Goal: Information Seeking & Learning: Understand process/instructions

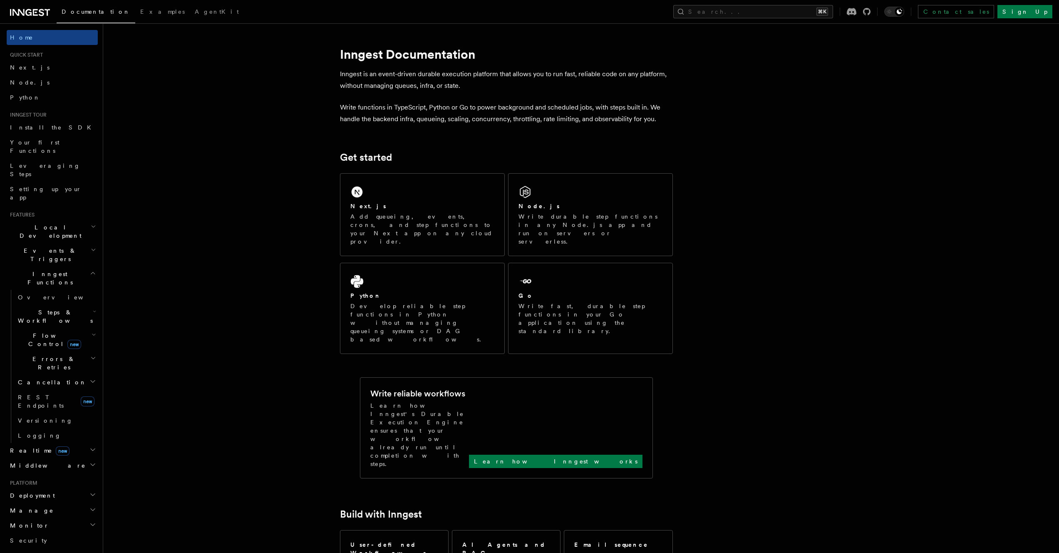
click at [18, 13] on icon at bounding box center [18, 12] width 12 height 7
click at [35, 11] on icon at bounding box center [30, 12] width 40 height 10
drag, startPoint x: 778, startPoint y: 43, endPoint x: 733, endPoint y: 54, distance: 45.5
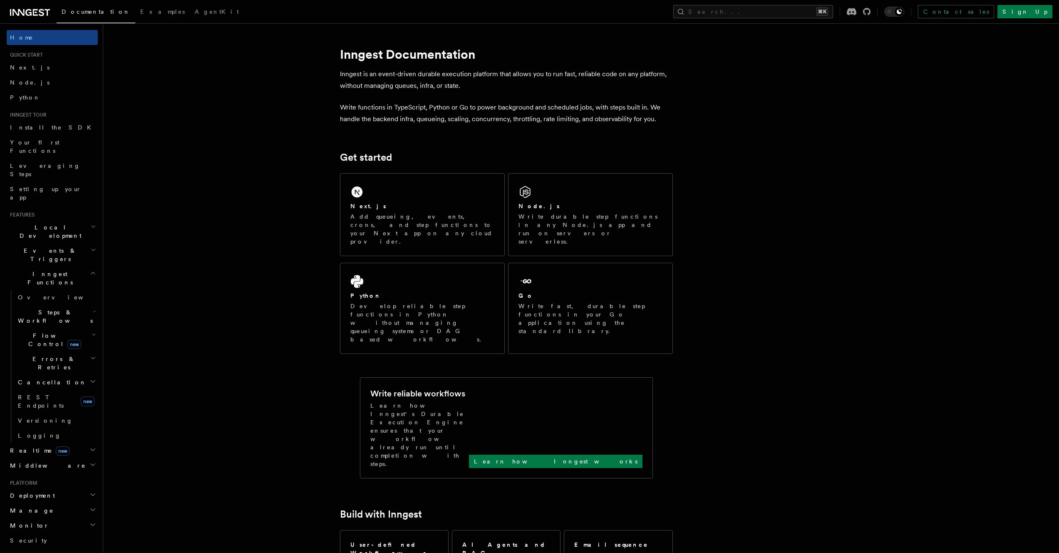
click at [67, 290] on link "Overview" at bounding box center [56, 297] width 83 height 15
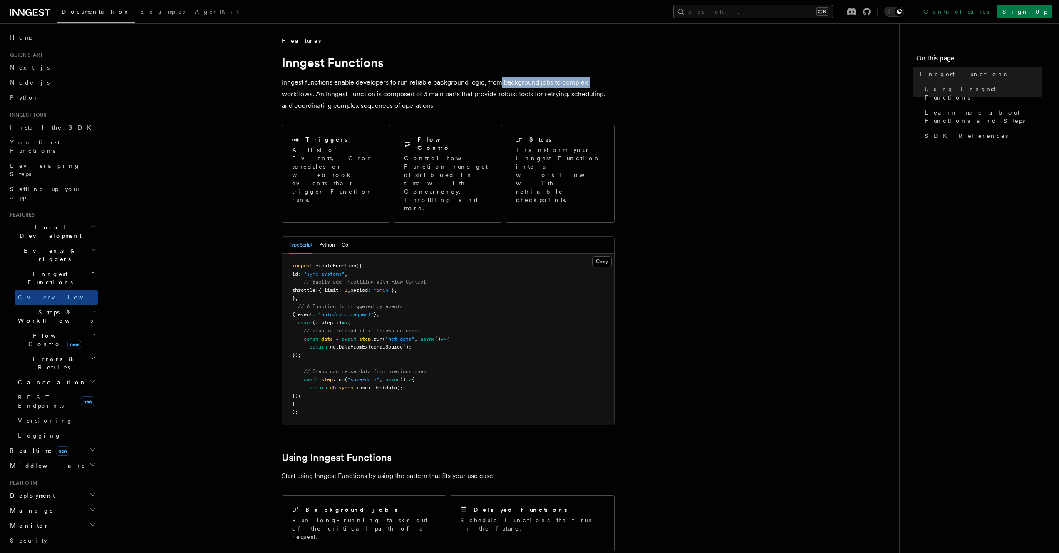
drag, startPoint x: 271, startPoint y: 92, endPoint x: 500, endPoint y: 82, distance: 229.1
click at [500, 82] on article "Features Inngest Functions Inngest functions enable developers to run reliable …" at bounding box center [502, 561] width 770 height 1049
click at [500, 82] on p "Inngest functions enable developers to run reliable background logic, from back…" at bounding box center [448, 94] width 333 height 35
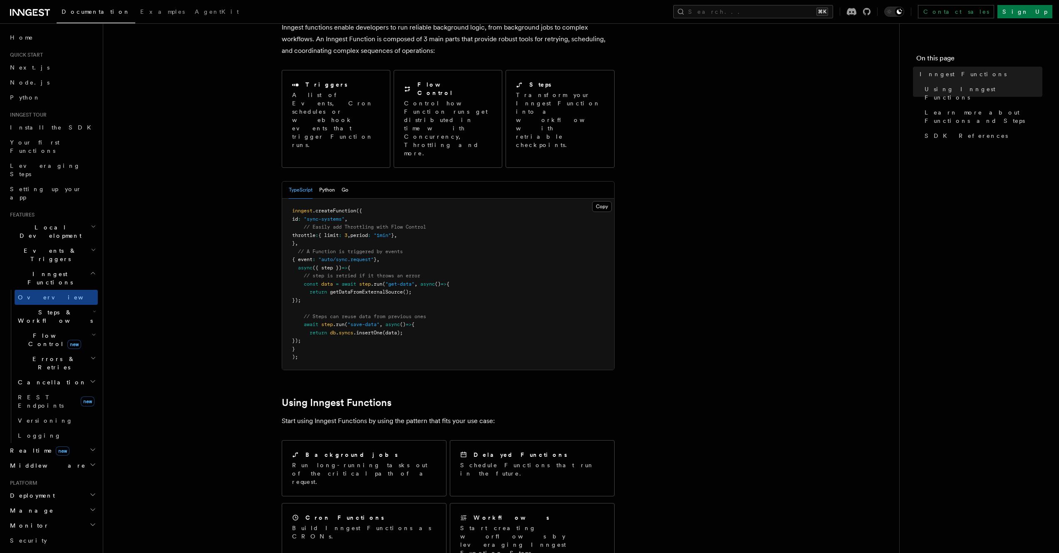
scroll to position [57, 0]
drag, startPoint x: 293, startPoint y: 231, endPoint x: 392, endPoint y: 233, distance: 98.3
click at [392, 233] on pre "inngest .createFunction ({ id : "sync-systems" , // Easily add Throttling with …" at bounding box center [448, 281] width 332 height 171
click at [392, 234] on pre "inngest .createFunction ({ id : "sync-systems" , // Easily add Throttling with …" at bounding box center [448, 281] width 332 height 171
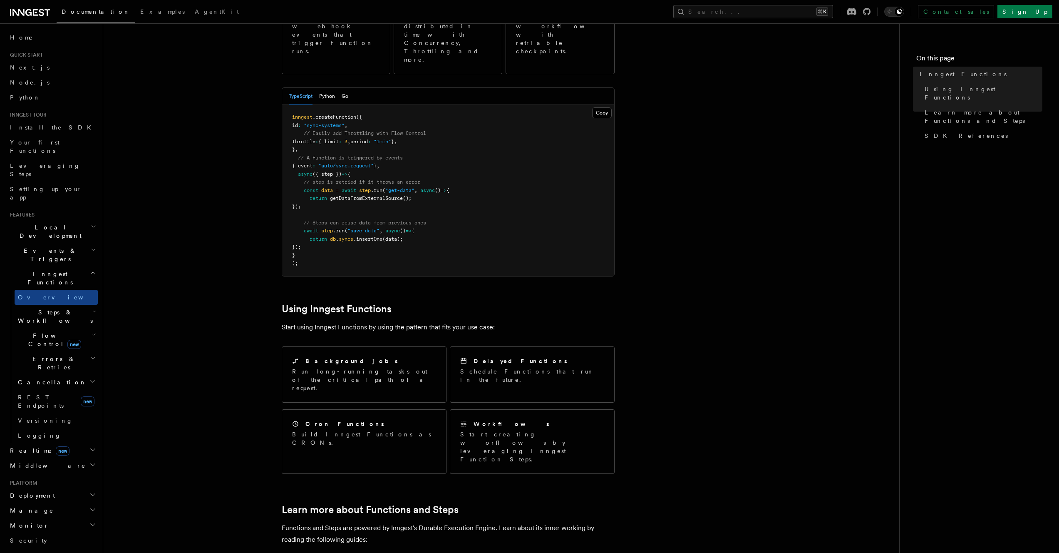
scroll to position [127, 0]
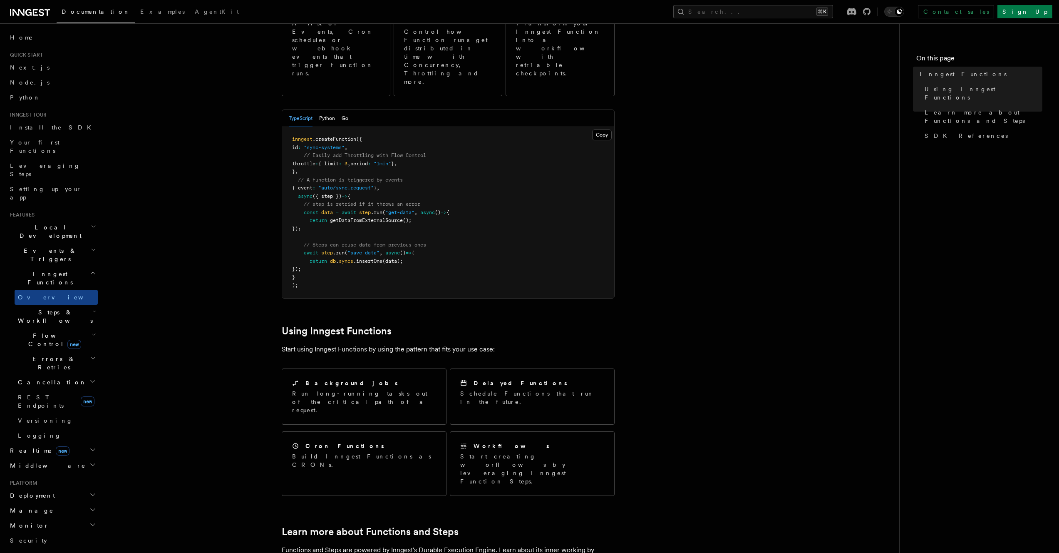
click at [293, 136] on span "inngest" at bounding box center [302, 139] width 20 height 6
drag, startPoint x: 326, startPoint y: 153, endPoint x: 386, endPoint y: 150, distance: 60.4
click at [386, 150] on pre "inngest .createFunction ({ id : "sync-systems" , // Easily add Throttling with …" at bounding box center [448, 212] width 332 height 171
click at [385, 150] on pre "inngest .createFunction ({ id : "sync-systems" , // Easily add Throttling with …" at bounding box center [448, 212] width 332 height 171
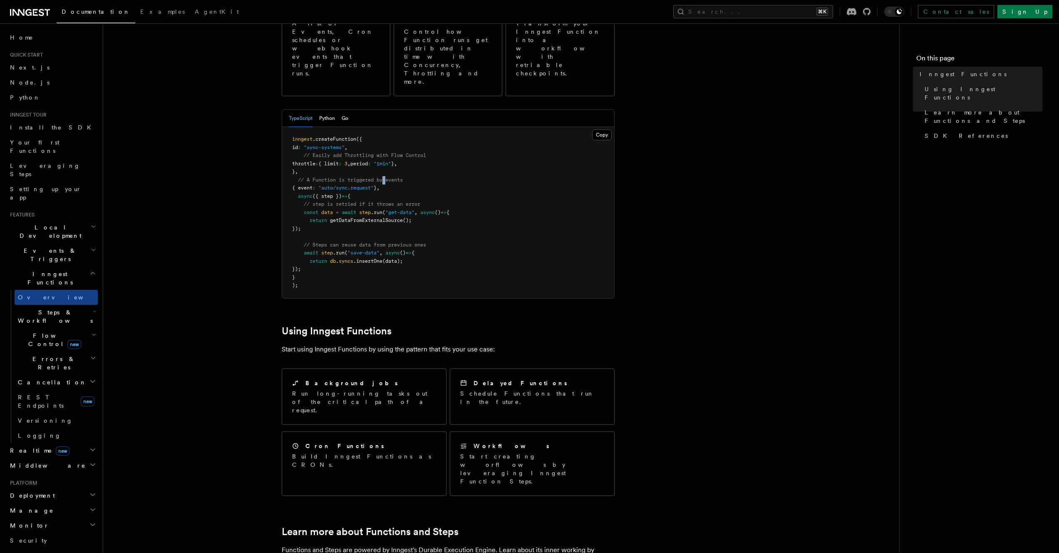
click at [385, 150] on pre "inngest .createFunction ({ id : "sync-systems" , // Easily add Throttling with …" at bounding box center [448, 212] width 332 height 171
click at [383, 150] on pre "inngest .createFunction ({ id : "sync-systems" , // Easily add Throttling with …" at bounding box center [448, 212] width 332 height 171
drag, startPoint x: 383, startPoint y: 152, endPoint x: 306, endPoint y: 151, distance: 76.6
click at [306, 151] on pre "inngest .createFunction ({ id : "sync-systems" , // Easily add Throttling with …" at bounding box center [448, 212] width 332 height 171
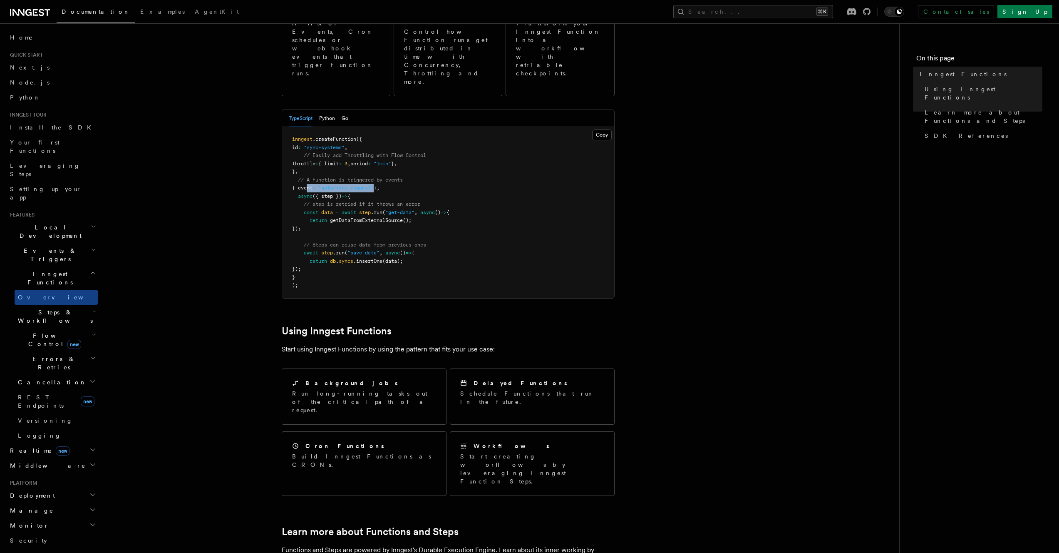
click at [306, 151] on pre "inngest .createFunction ({ id : "sync-systems" , // Easily add Throttling with …" at bounding box center [448, 212] width 332 height 171
drag, startPoint x: 385, startPoint y: 169, endPoint x: 398, endPoint y: 184, distance: 20.3
click at [397, 184] on code "inngest .createFunction ({ id : "sync-systems" , // Easily add Throttling with …" at bounding box center [370, 212] width 157 height 152
click at [399, 217] on span "getDataFromExternalSource" at bounding box center [366, 220] width 73 height 6
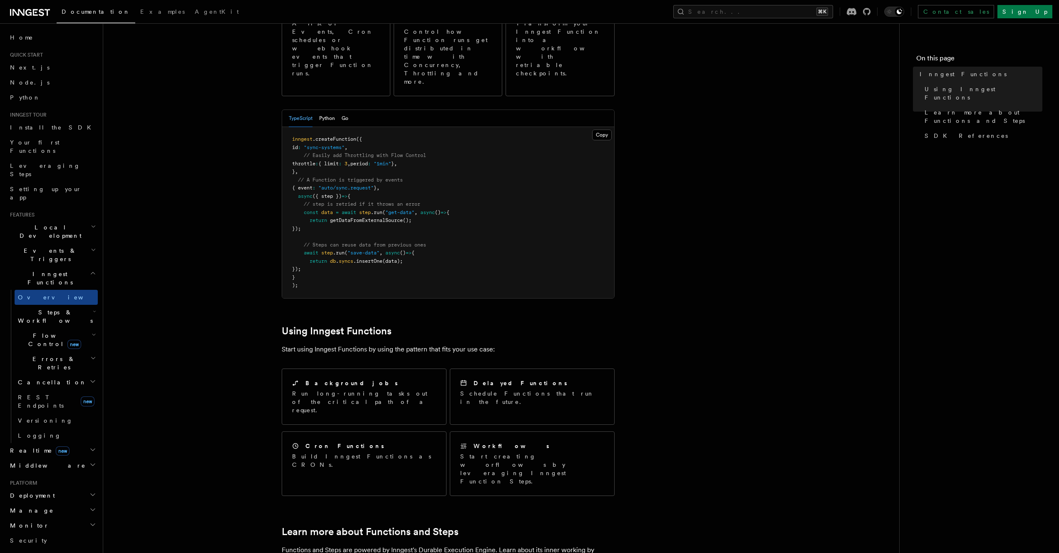
click at [399, 209] on span ""get-data"" at bounding box center [399, 212] width 29 height 6
click at [400, 182] on pre "inngest .createFunction ({ id : "sync-systems" , // Easily add Throttling with …" at bounding box center [448, 212] width 332 height 171
click at [457, 185] on pre "inngest .createFunction ({ id : "sync-systems" , // Easily add Throttling with …" at bounding box center [448, 212] width 332 height 171
click at [354, 223] on pre "inngest .createFunction ({ id : "sync-systems" , // Easily add Throttling with …" at bounding box center [448, 212] width 332 height 171
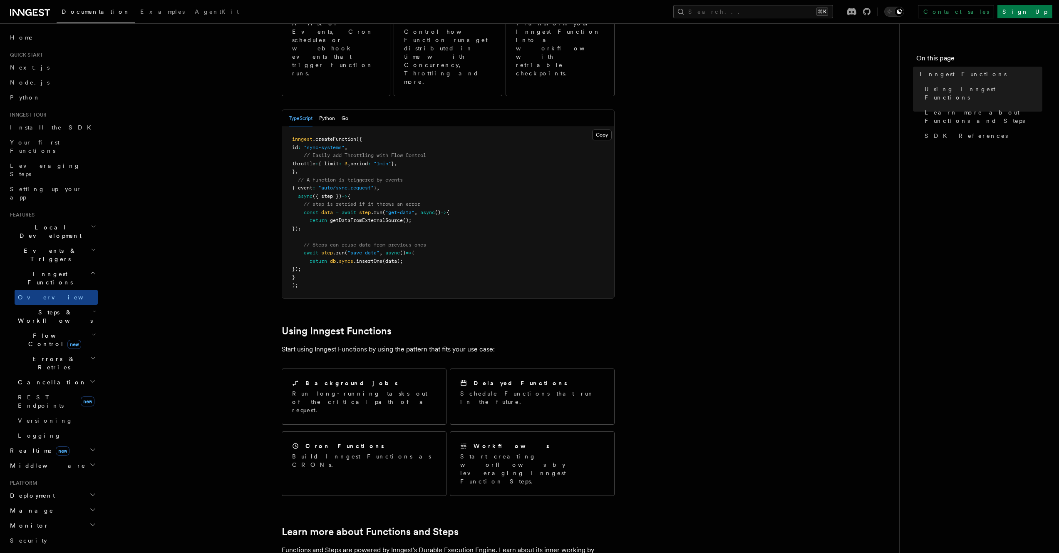
click at [399, 233] on pre "inngest .createFunction ({ id : "sync-systems" , // Easily add Throttling with …" at bounding box center [448, 212] width 332 height 171
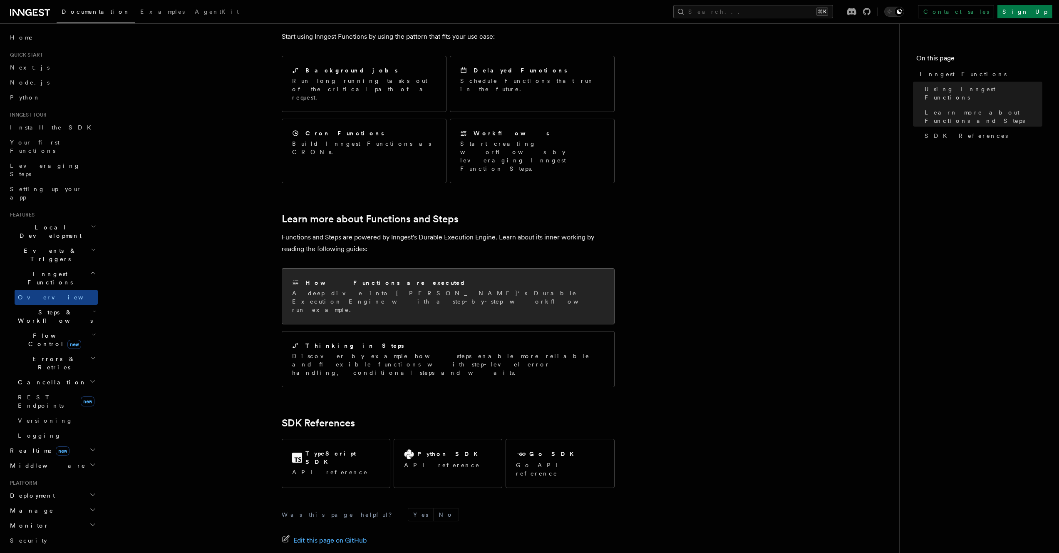
scroll to position [441, 0]
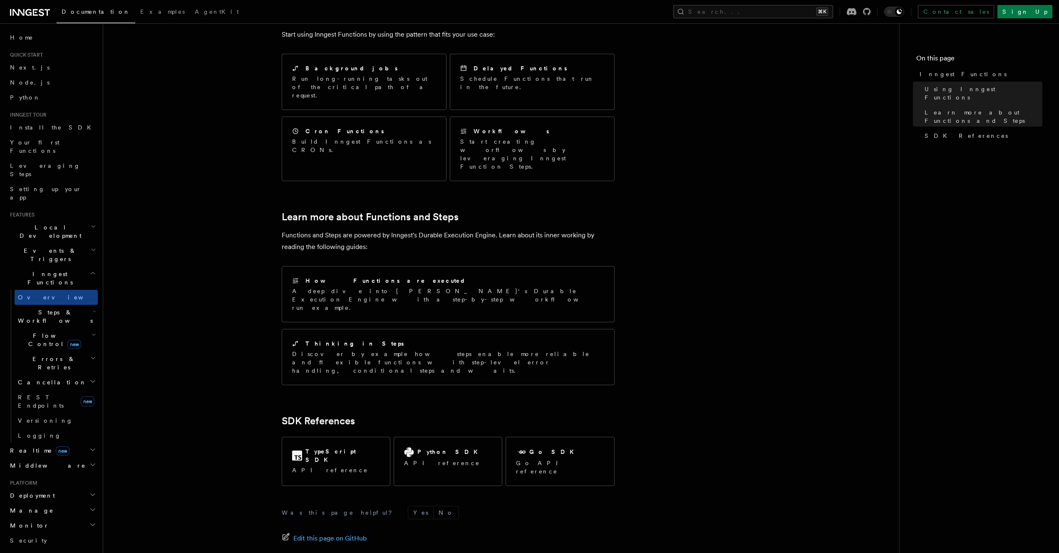
click at [68, 305] on h2 "Steps & Workflows" at bounding box center [56, 316] width 83 height 23
click at [53, 308] on span "Steps & Workflows" at bounding box center [54, 316] width 78 height 17
click at [52, 308] on span "Steps & Workflows" at bounding box center [54, 316] width 78 height 17
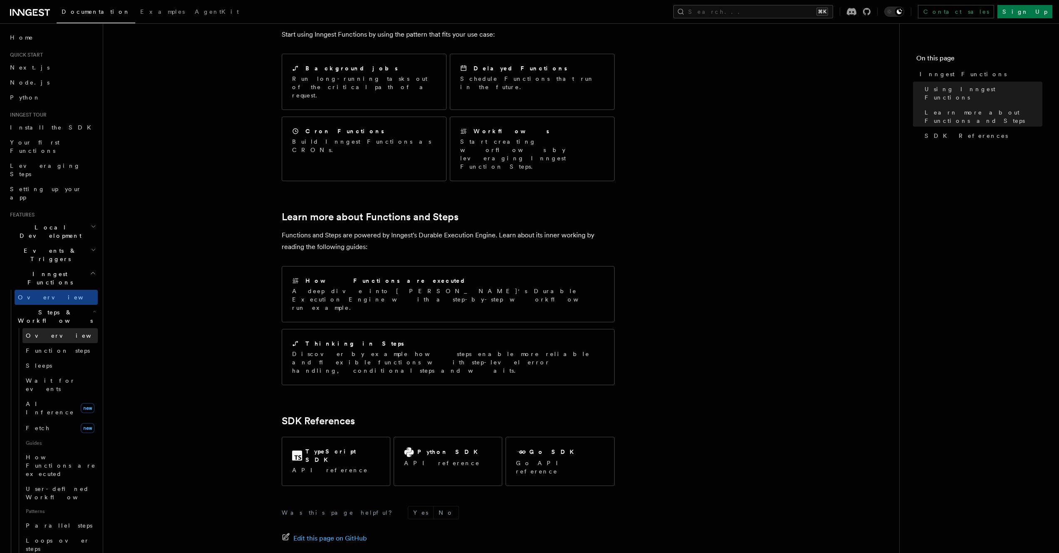
click at [49, 332] on span "Overview" at bounding box center [69, 335] width 86 height 7
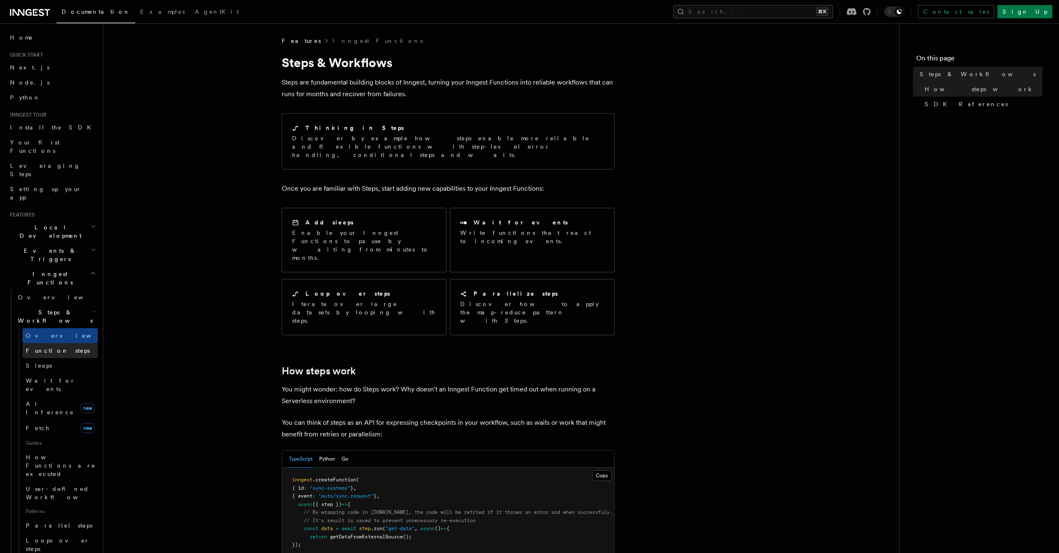
click at [50, 347] on span "Function steps" at bounding box center [58, 350] width 64 height 7
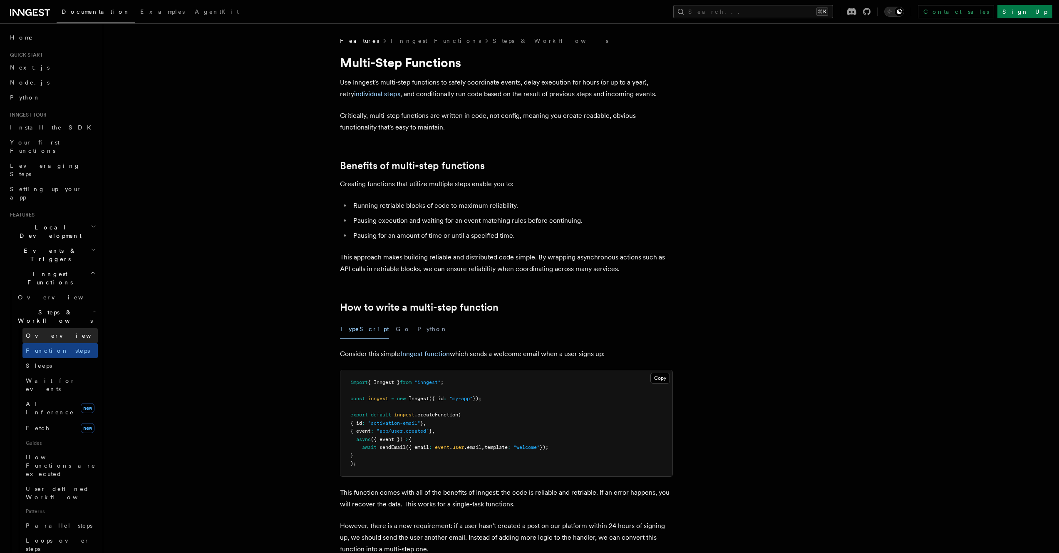
click at [56, 328] on link "Overview" at bounding box center [59, 335] width 75 height 15
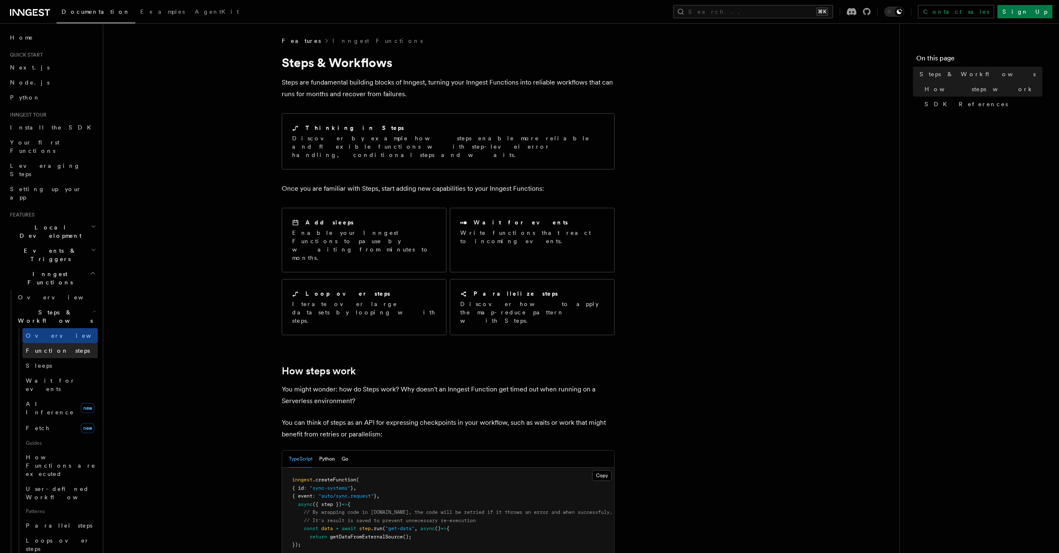
click at [57, 347] on span "Function steps" at bounding box center [58, 350] width 64 height 7
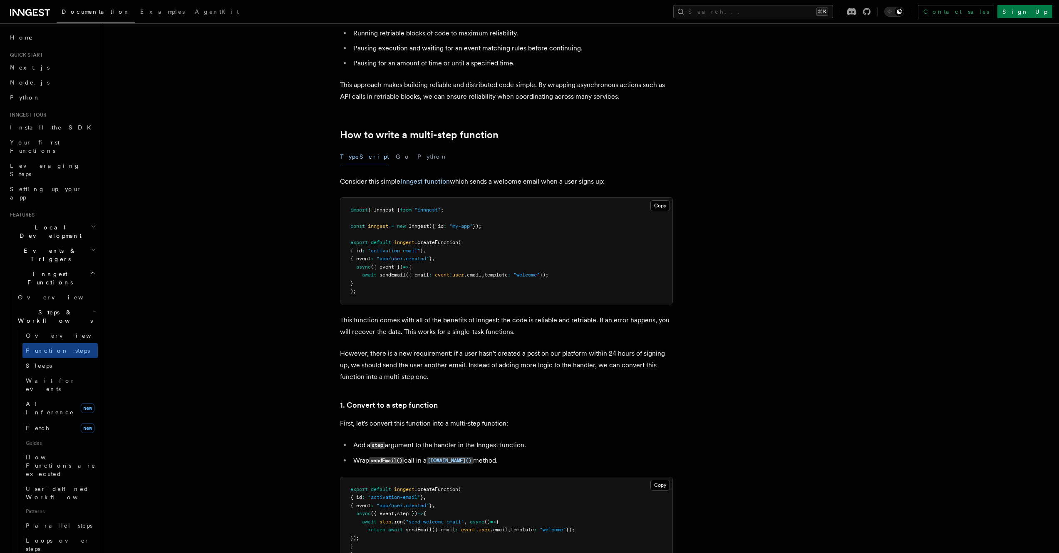
scroll to position [181, 0]
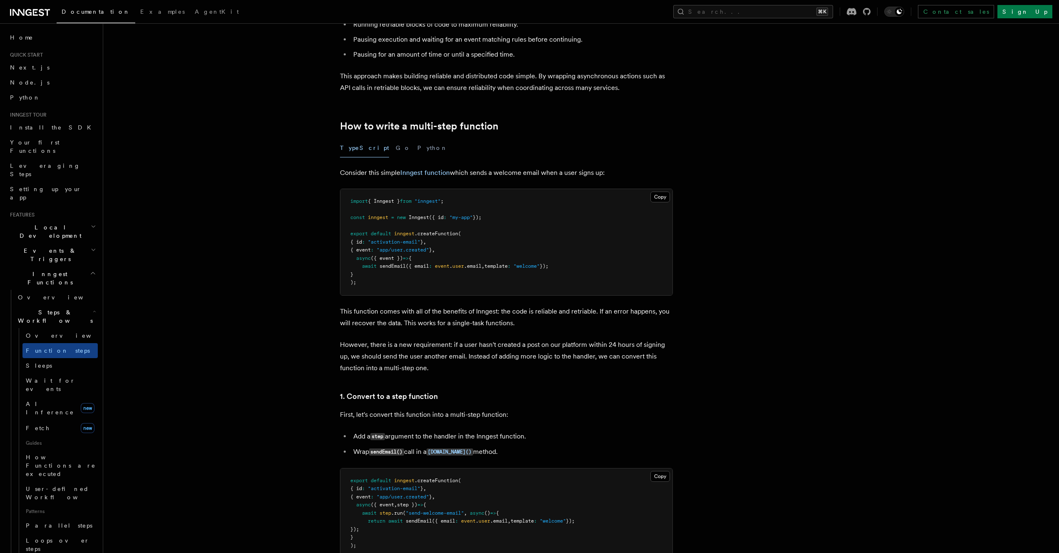
click at [346, 217] on pre "import { Inngest } from "inngest" ; const inngest = new Inngest ({ id : "my-app…" at bounding box center [507, 242] width 332 height 106
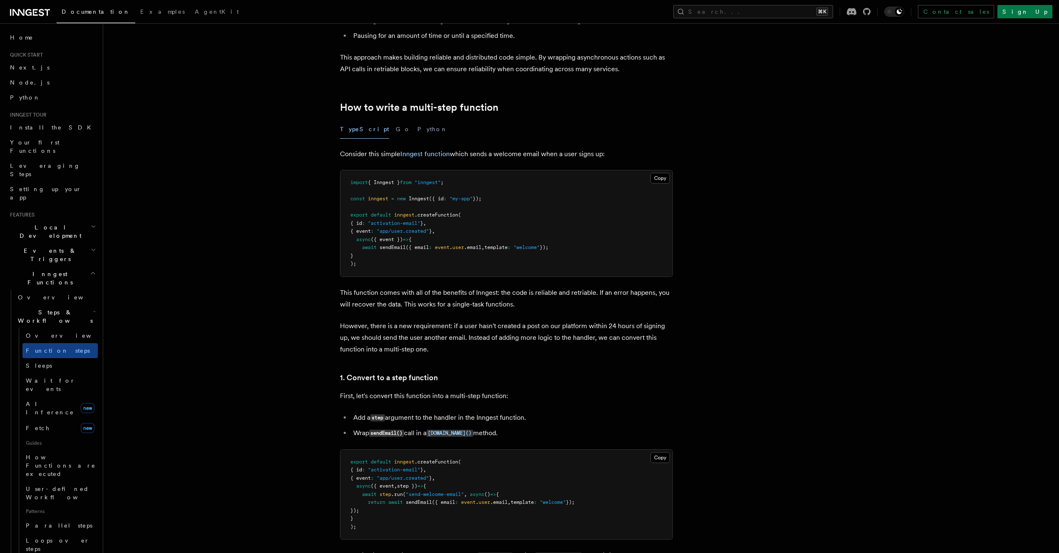
scroll to position [209, 0]
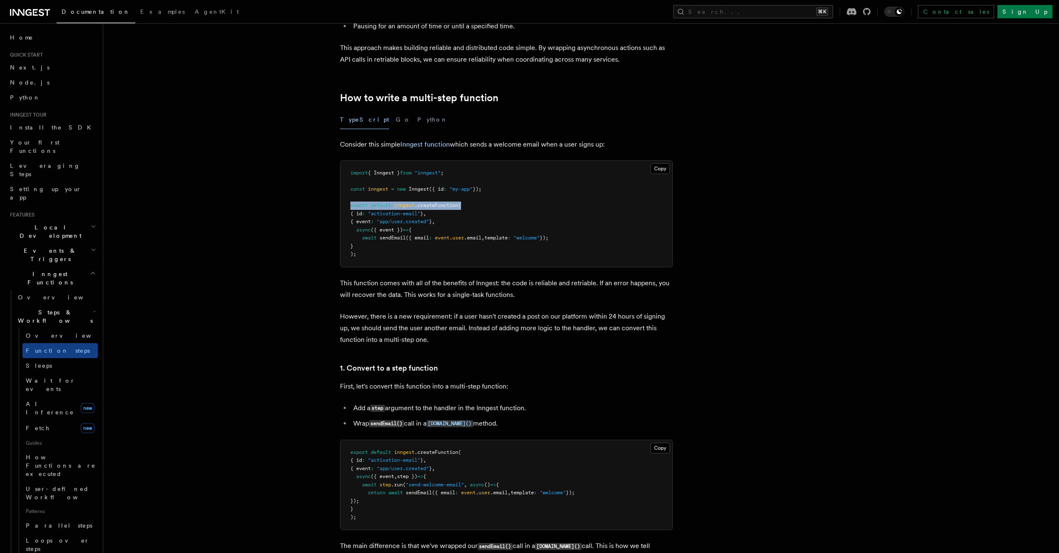
drag, startPoint x: 350, startPoint y: 204, endPoint x: 520, endPoint y: 204, distance: 169.8
click at [520, 204] on pre "import { Inngest } from "inngest" ; const inngest = new Inngest ({ id : "my-app…" at bounding box center [507, 214] width 332 height 106
drag, startPoint x: 365, startPoint y: 218, endPoint x: 456, endPoint y: 206, distance: 92.4
click at [456, 206] on pre "import { Inngest } from "inngest" ; const inngest = new Inngest ({ id : "my-app…" at bounding box center [507, 214] width 332 height 106
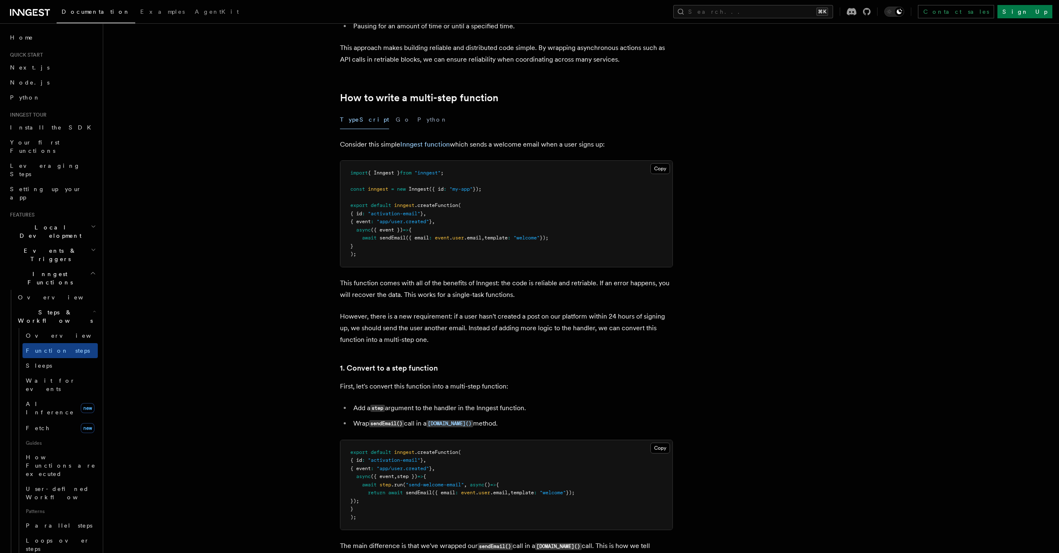
click at [442, 225] on pre "import { Inngest } from "inngest" ; const inngest = new Inngest ({ id : "my-app…" at bounding box center [507, 214] width 332 height 106
drag, startPoint x: 362, startPoint y: 231, endPoint x: 455, endPoint y: 221, distance: 93.8
click at [455, 220] on pre "import { Inngest } from "inngest" ; const inngest = new Inngest ({ id : "my-app…" at bounding box center [507, 214] width 332 height 106
click at [455, 221] on pre "import { Inngest } from "inngest" ; const inngest = new Inngest ({ id : "my-app…" at bounding box center [507, 214] width 332 height 106
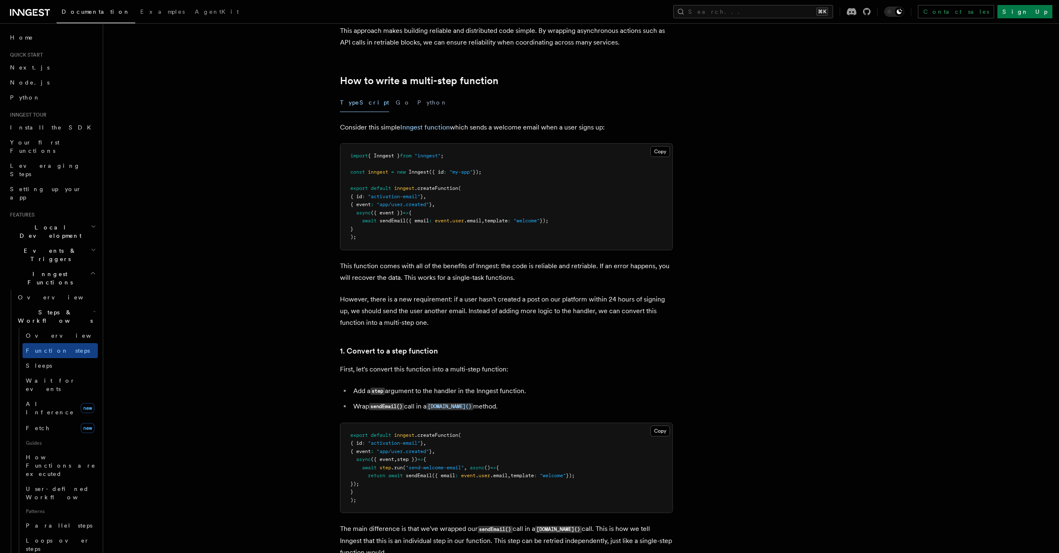
scroll to position [227, 0]
drag, startPoint x: 353, startPoint y: 196, endPoint x: 445, endPoint y: 191, distance: 91.7
click at [445, 191] on pre "import { Inngest } from "inngest" ; const inngest = new Inngest ({ id : "my-app…" at bounding box center [507, 196] width 332 height 106
click at [446, 194] on pre "import { Inngest } from "inngest" ; const inngest = new Inngest ({ id : "my-app…" at bounding box center [507, 196] width 332 height 106
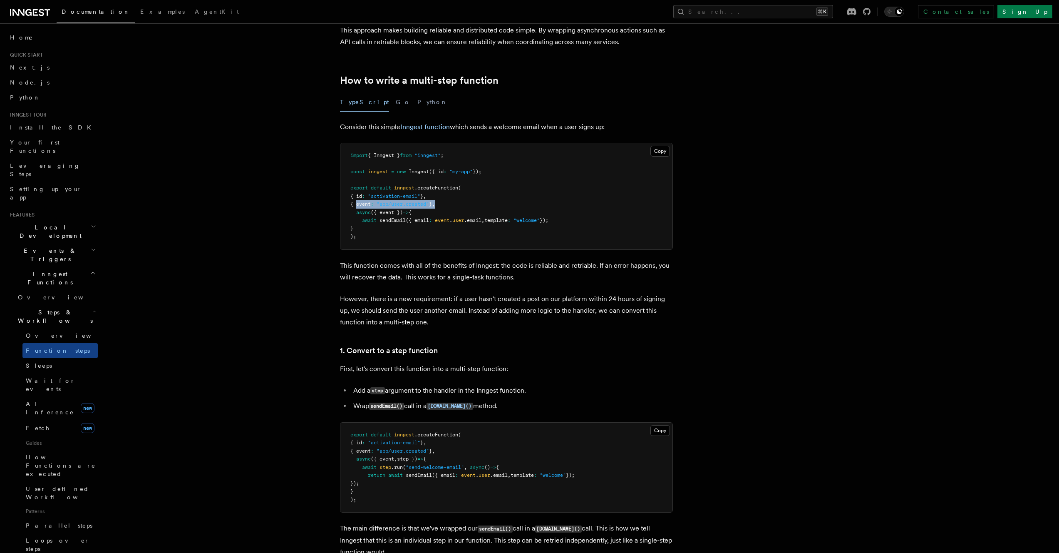
drag, startPoint x: 360, startPoint y: 205, endPoint x: 461, endPoint y: 204, distance: 101.2
click at [461, 204] on pre "import { Inngest } from "inngest" ; const inngest = new Inngest ({ id : "my-app…" at bounding box center [507, 196] width 332 height 106
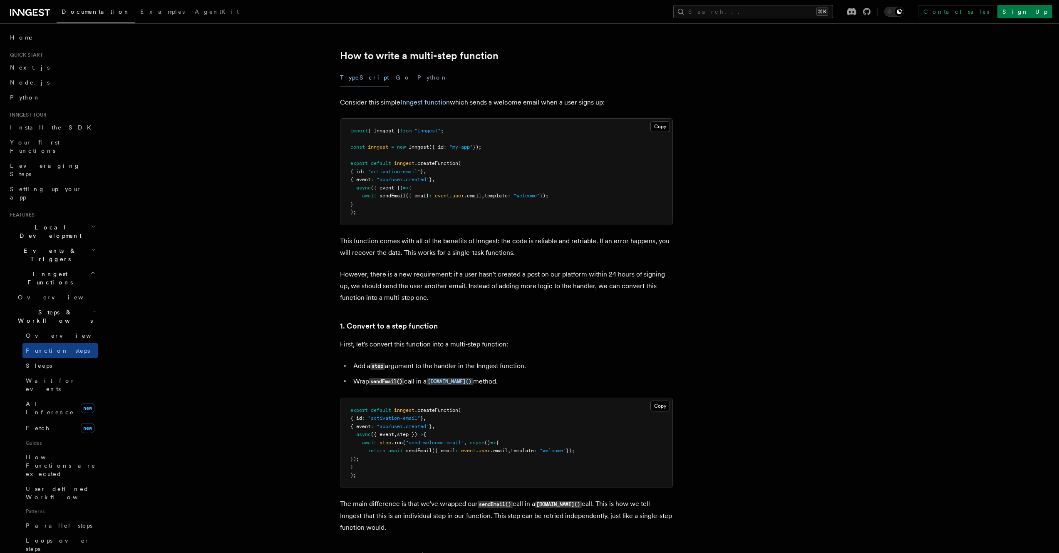
scroll to position [425, 0]
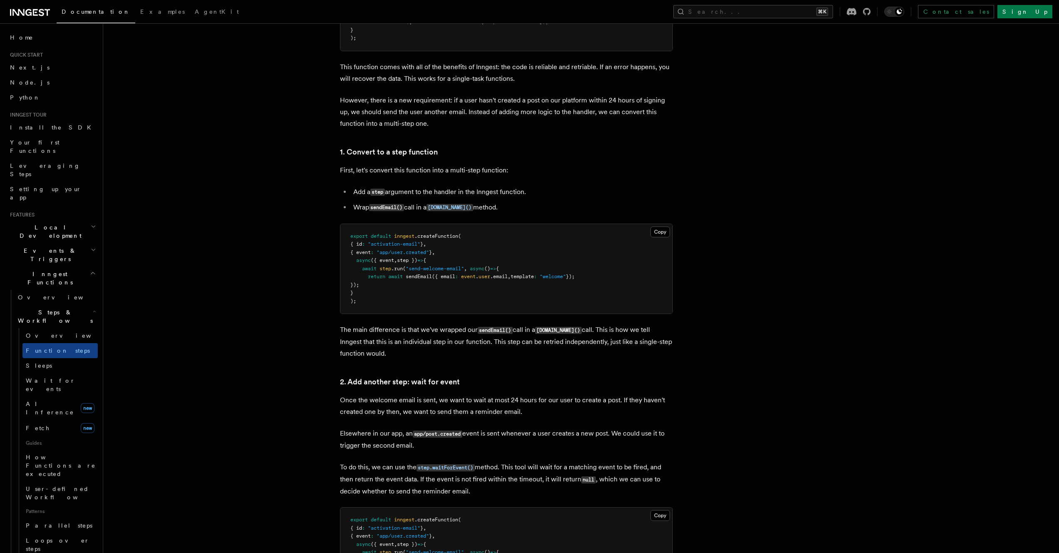
drag, startPoint x: 339, startPoint y: 172, endPoint x: 514, endPoint y: 179, distance: 175.0
click at [360, 191] on li "Add a step argument to the handler in the Inngest function." at bounding box center [512, 192] width 322 height 12
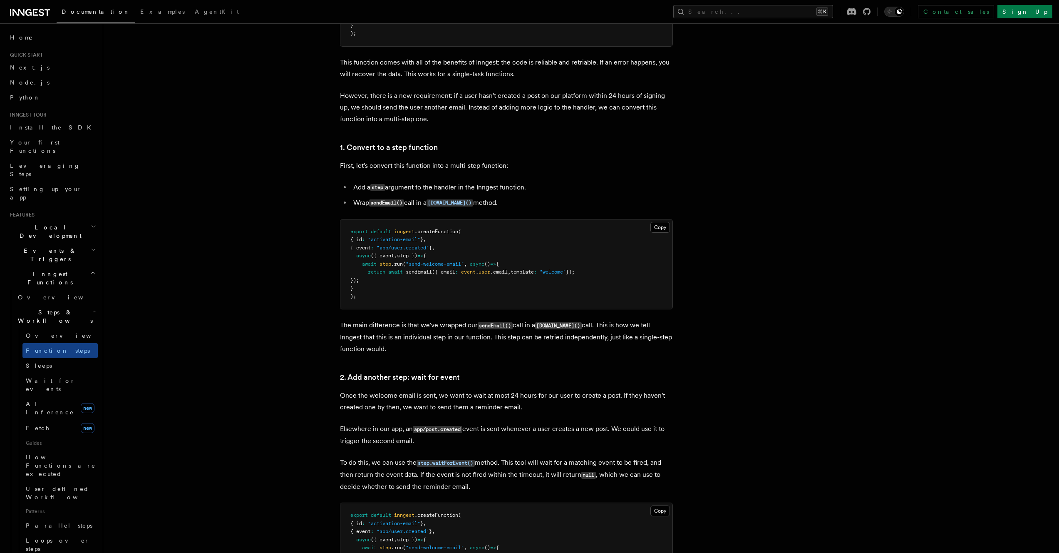
scroll to position [427, 0]
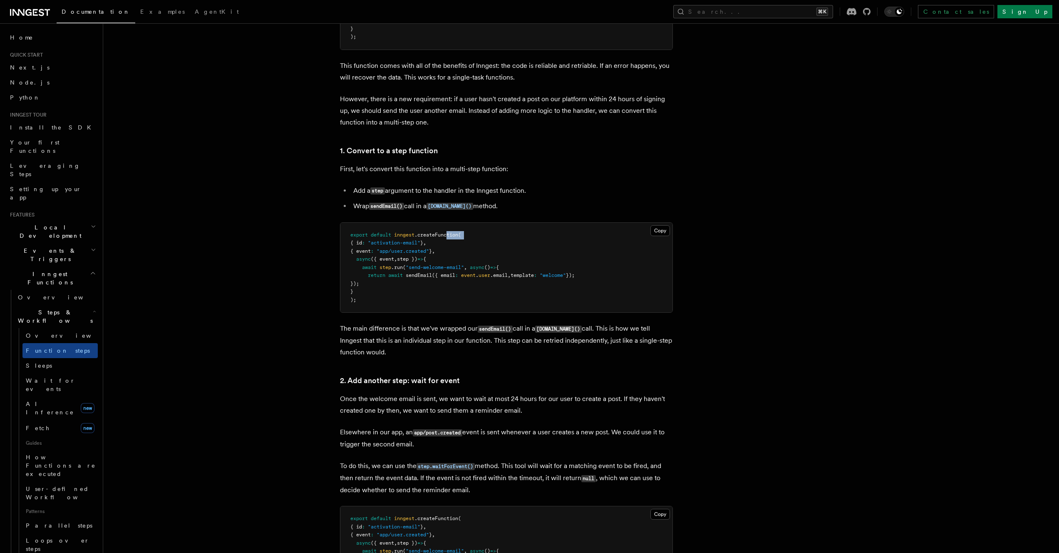
drag, startPoint x: 350, startPoint y: 239, endPoint x: 447, endPoint y: 233, distance: 98.0
click at [447, 233] on pre "export default inngest .createFunction ( { id : "activation-email" } , { event …" at bounding box center [507, 268] width 332 height 90
click at [447, 234] on span ".createFunction" at bounding box center [437, 235] width 44 height 6
drag, startPoint x: 362, startPoint y: 249, endPoint x: 468, endPoint y: 241, distance: 106.5
click at [468, 241] on pre "export default inngest .createFunction ( { id : "activation-email" } , { event …" at bounding box center [507, 268] width 332 height 90
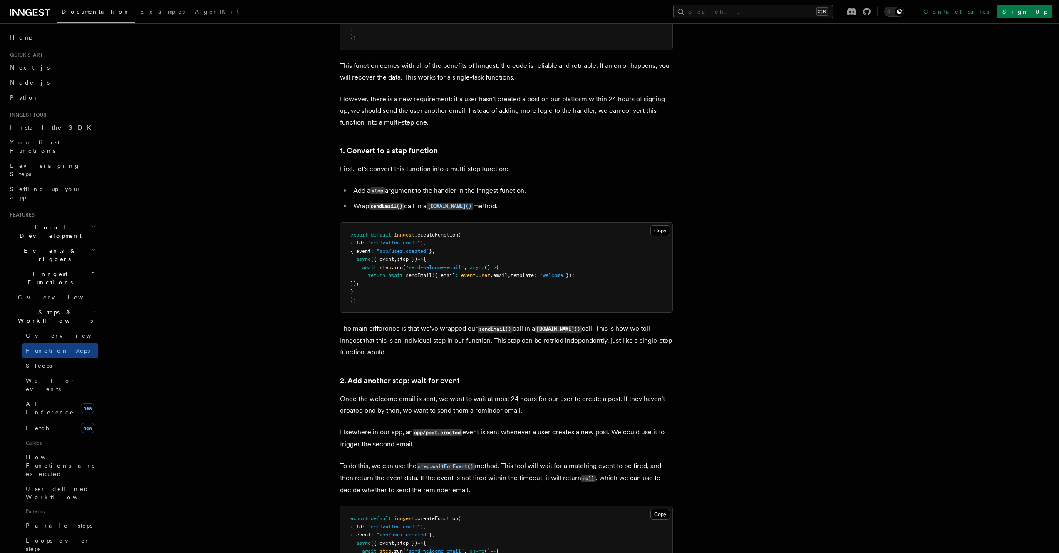
click at [353, 263] on pre "export default inngest .createFunction ( { id : "activation-email" } , { event …" at bounding box center [507, 268] width 332 height 90
drag, startPoint x: 363, startPoint y: 267, endPoint x: 531, endPoint y: 264, distance: 168.2
click at [531, 264] on pre "export default inngest .createFunction ( { id : "activation-email" } , { event …" at bounding box center [507, 268] width 332 height 90
click at [374, 278] on span "return" at bounding box center [376, 275] width 17 height 6
drag, startPoint x: 363, startPoint y: 277, endPoint x: 590, endPoint y: 274, distance: 226.9
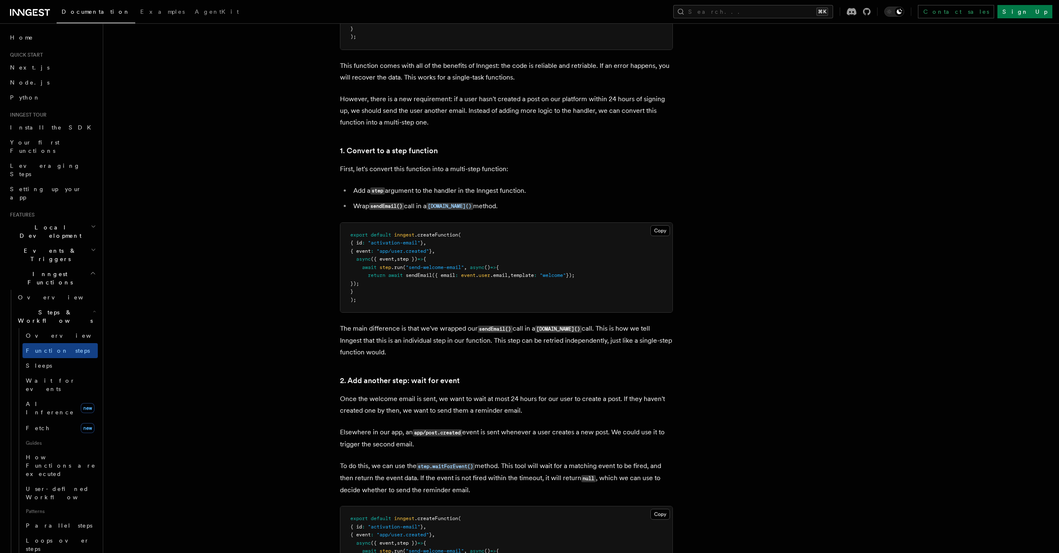
click at [590, 274] on pre "export default inngest .createFunction ( { id : "activation-email" } , { event …" at bounding box center [507, 268] width 332 height 90
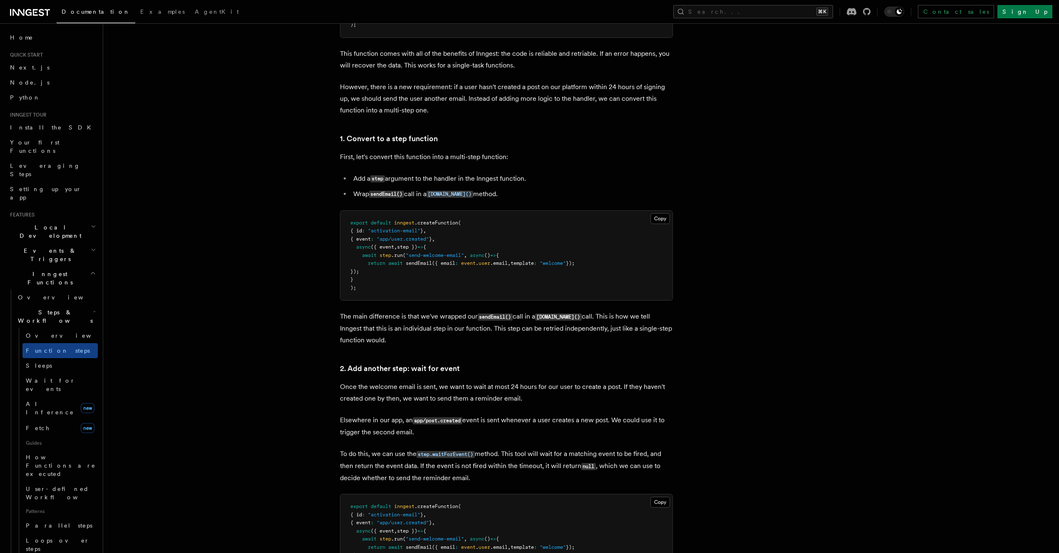
scroll to position [454, 0]
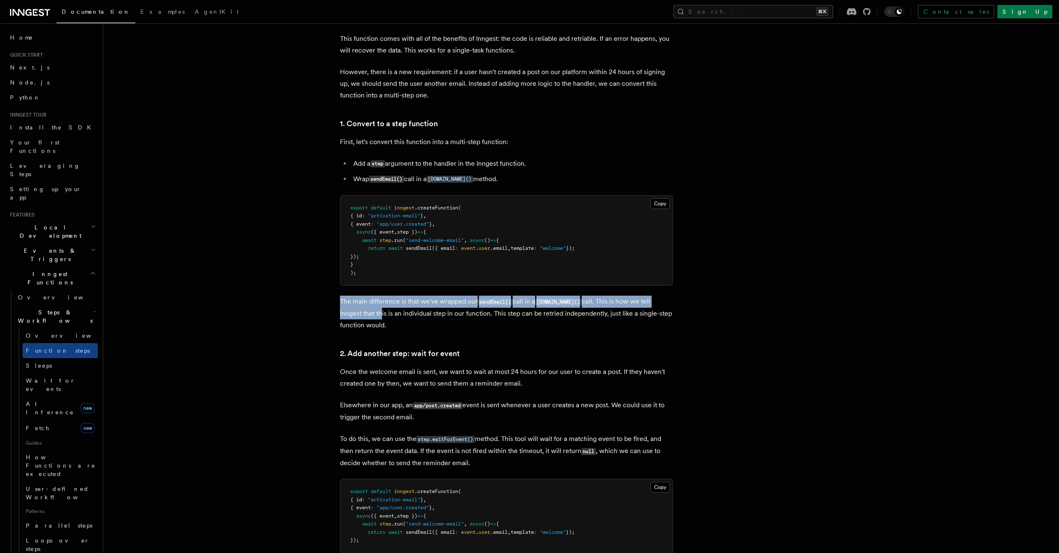
drag, startPoint x: 336, startPoint y: 299, endPoint x: 356, endPoint y: 308, distance: 22.6
click at [356, 308] on p "The main difference is that we've wrapped our sendEmail() call in a [DOMAIN_NAM…" at bounding box center [506, 313] width 333 height 35
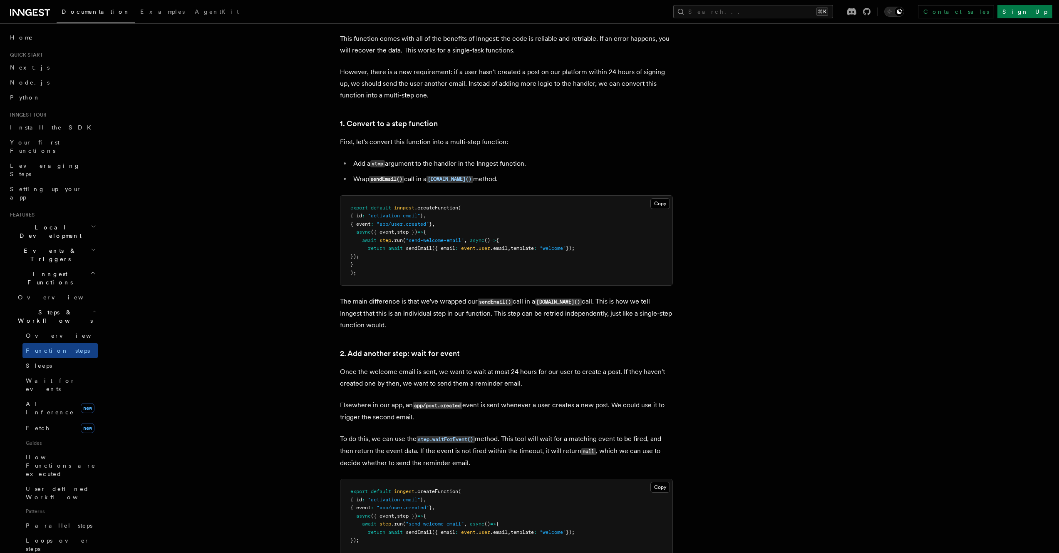
drag, startPoint x: 358, startPoint y: 218, endPoint x: 454, endPoint y: 222, distance: 96.2
click at [454, 222] on pre "export default inngest .createFunction ( { id : "activation-email" } , { event …" at bounding box center [507, 241] width 332 height 90
click at [453, 222] on pre "export default inngest .createFunction ( { id : "activation-email" } , { event …" at bounding box center [507, 241] width 332 height 90
drag, startPoint x: 453, startPoint y: 222, endPoint x: 331, endPoint y: 229, distance: 123.0
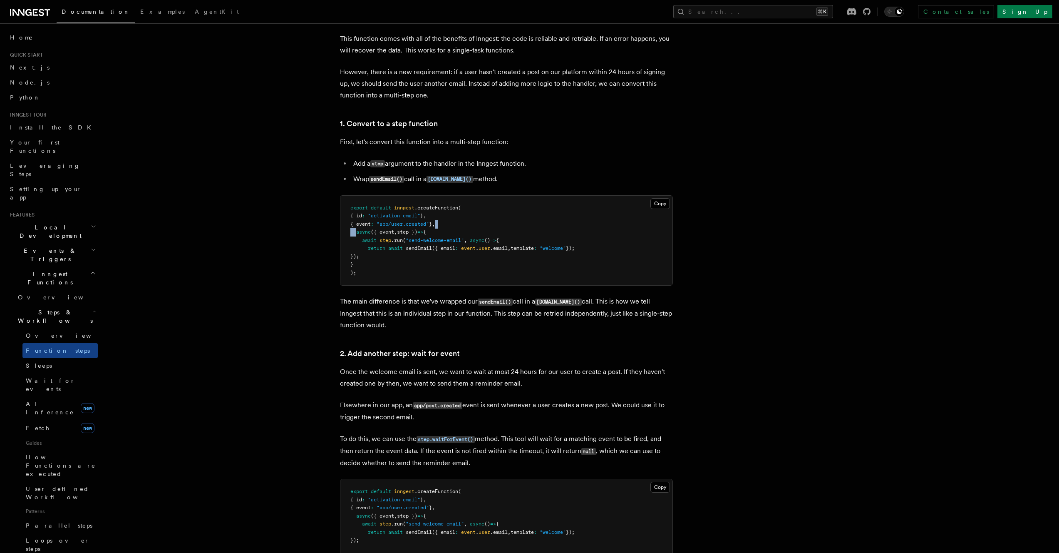
click at [351, 238] on span at bounding box center [356, 240] width 12 height 6
drag, startPoint x: 439, startPoint y: 224, endPoint x: 381, endPoint y: 226, distance: 57.9
click at [381, 226] on span "{ event : "app/user.created" } ," at bounding box center [392, 224] width 85 height 6
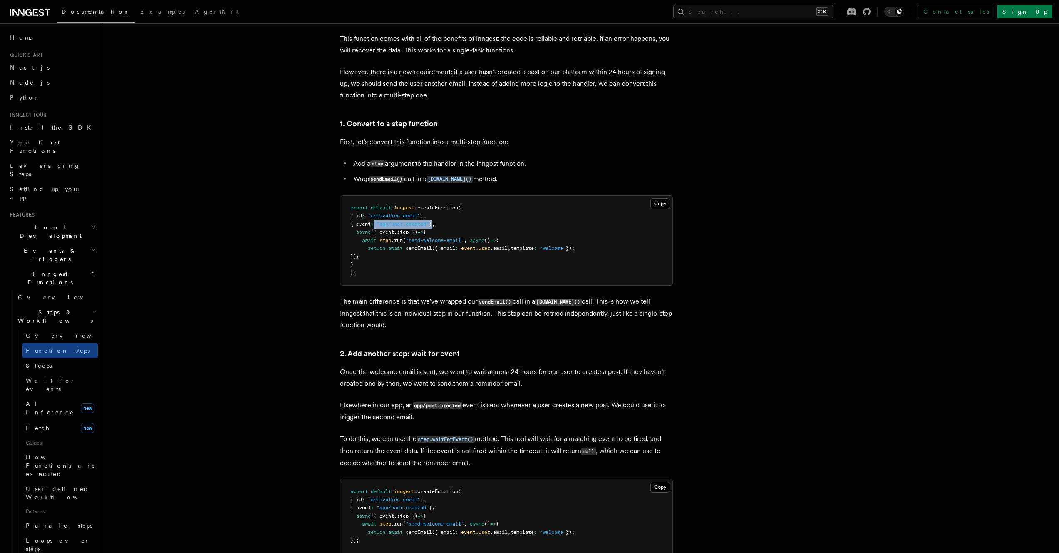
click at [377, 226] on span at bounding box center [375, 224] width 3 height 6
drag, startPoint x: 355, startPoint y: 233, endPoint x: 436, endPoint y: 237, distance: 81.7
click at [436, 237] on code "export default inngest .createFunction ( { id : "activation-email" } , { event …" at bounding box center [462, 240] width 224 height 71
click at [464, 269] on pre "export default inngest .createFunction ( { id : "activation-email" } , { event …" at bounding box center [507, 241] width 332 height 90
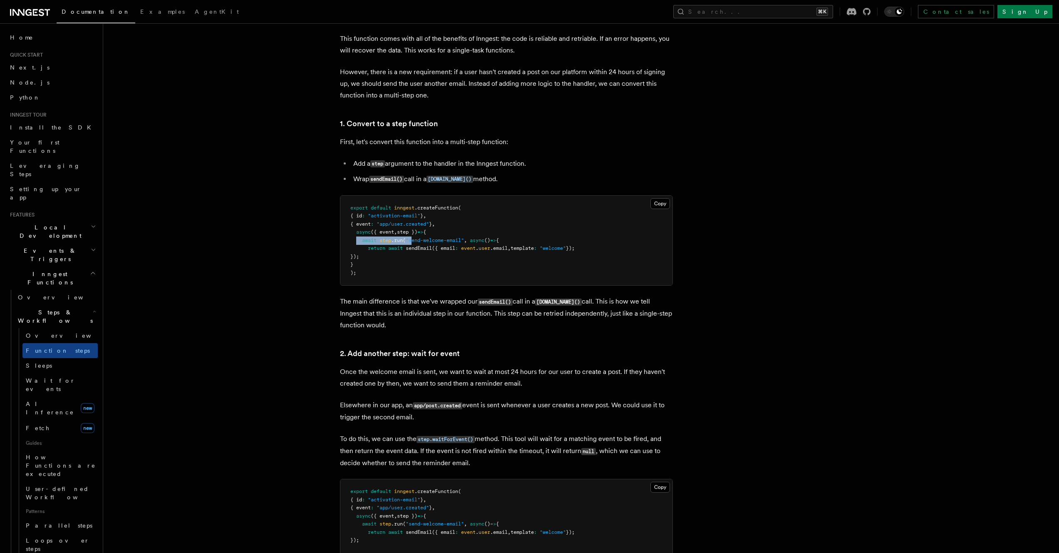
drag, startPoint x: 355, startPoint y: 239, endPoint x: 413, endPoint y: 240, distance: 57.0
click at [413, 240] on span "await step .run ( "send-welcome-email" , async () => {" at bounding box center [424, 240] width 149 height 6
click at [413, 240] on span ""send-welcome-email"" at bounding box center [435, 240] width 58 height 6
click at [499, 238] on span "{" at bounding box center [497, 240] width 3 height 6
drag, startPoint x: 368, startPoint y: 251, endPoint x: 429, endPoint y: 252, distance: 60.8
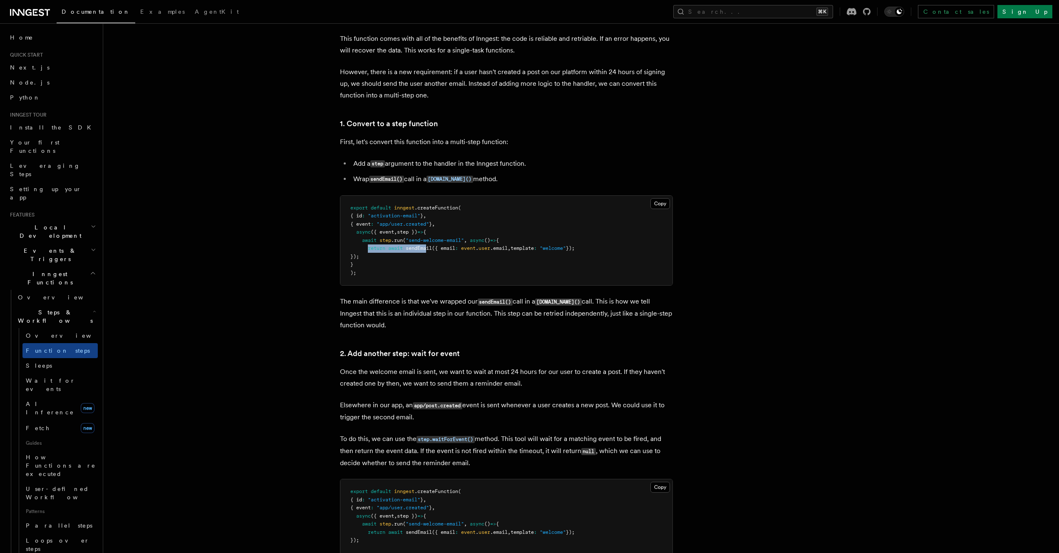
click at [429, 252] on pre "export default inngest .createFunction ( { id : "activation-email" } , { event …" at bounding box center [507, 241] width 332 height 90
click at [542, 251] on pre "export default inngest .createFunction ( { id : "activation-email" } , { event …" at bounding box center [507, 241] width 332 height 90
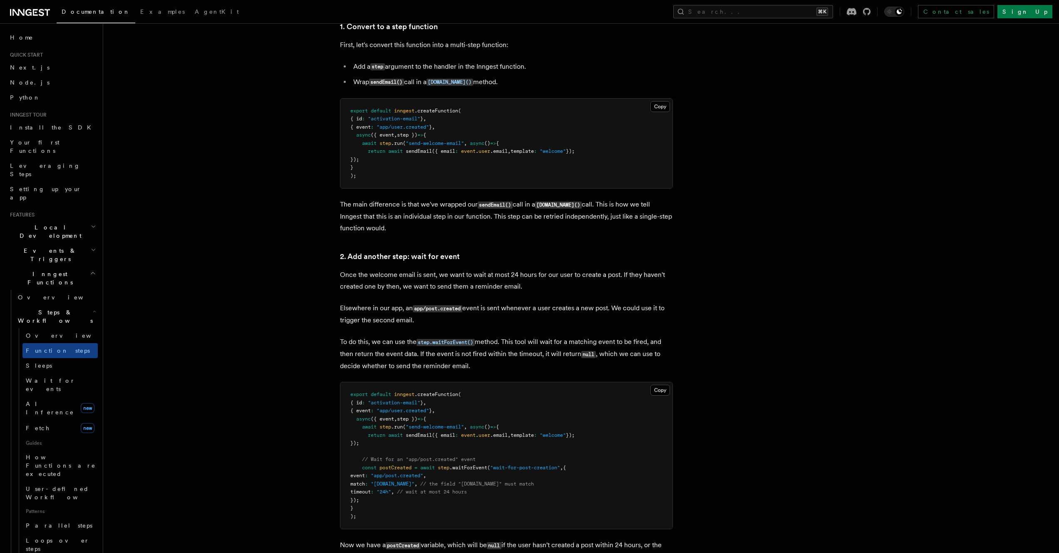
scroll to position [682, 0]
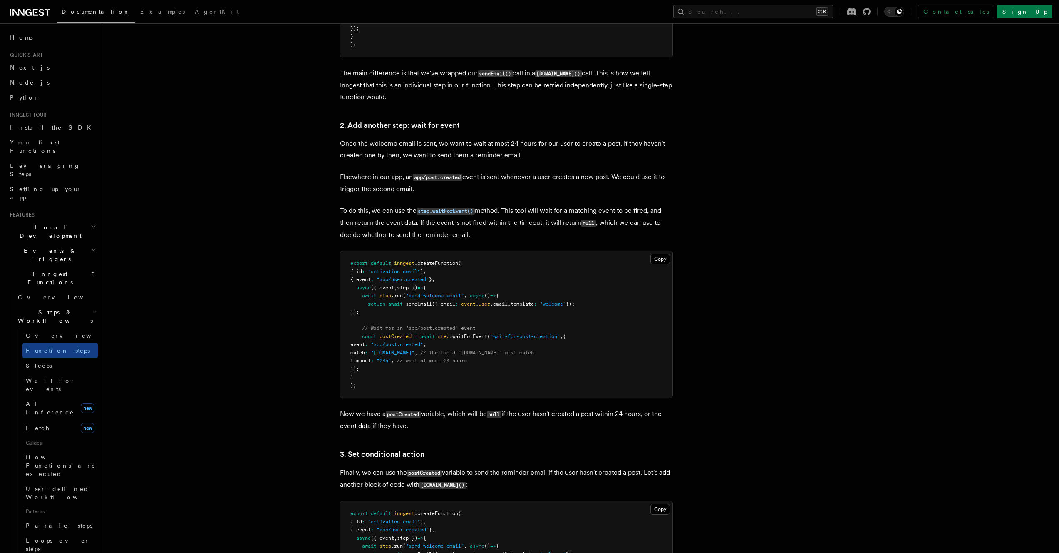
click at [460, 341] on pre "export default inngest .createFunction ( { id : "activation-email" } , { event …" at bounding box center [507, 324] width 332 height 147
click at [445, 212] on code "step.waitForEvent()" at bounding box center [446, 211] width 58 height 7
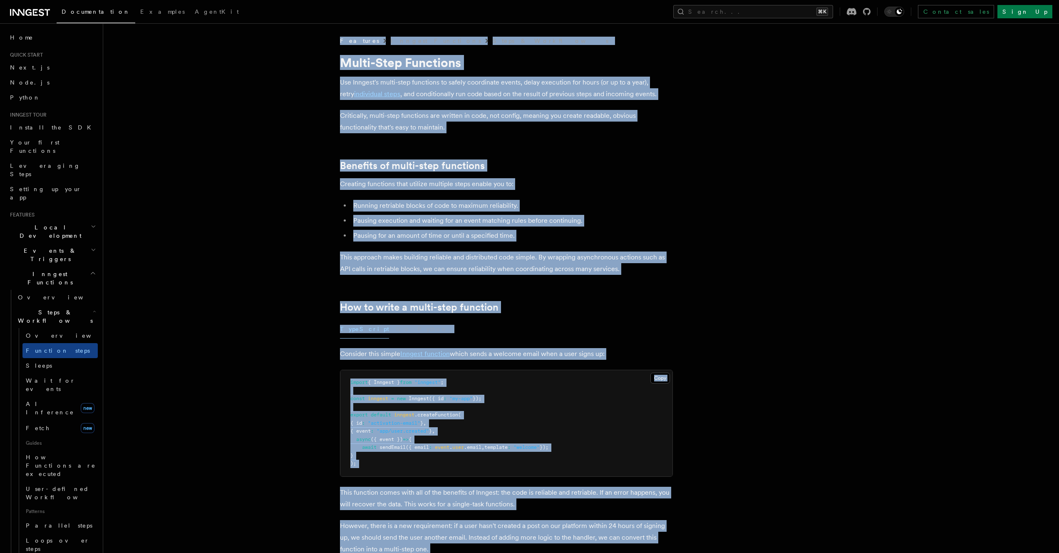
scroll to position [682, 0]
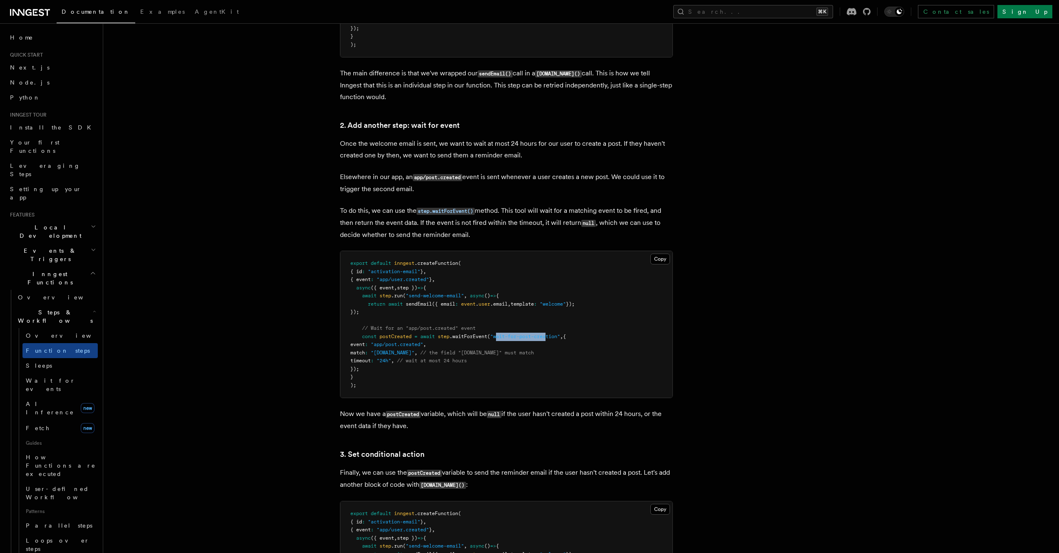
drag, startPoint x: 500, startPoint y: 336, endPoint x: 550, endPoint y: 337, distance: 50.0
click at [550, 337] on span ""wait-for-post-creation"" at bounding box center [525, 336] width 70 height 6
click at [365, 343] on span "event" at bounding box center [357, 344] width 15 height 6
drag, startPoint x: 365, startPoint y: 353, endPoint x: 446, endPoint y: 350, distance: 81.2
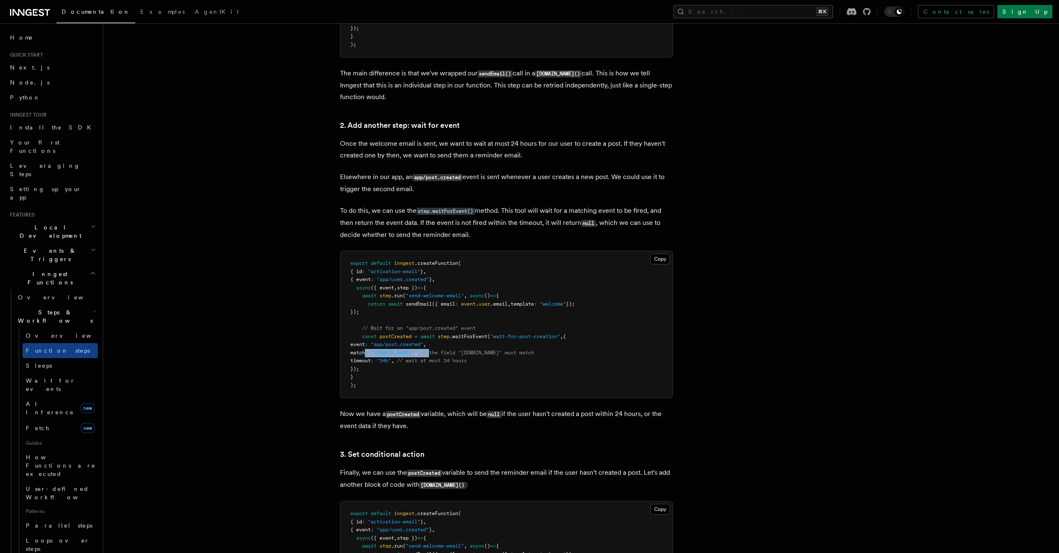
click at [446, 350] on span "match : "[DOMAIN_NAME]" , // the field "[DOMAIN_NAME]" must match" at bounding box center [442, 353] width 184 height 6
click at [446, 350] on span "// the field "[DOMAIN_NAME]" must match" at bounding box center [477, 353] width 114 height 6
click at [584, 358] on pre "export default inngest .createFunction ( { id : "activation-email" } , { event …" at bounding box center [507, 324] width 332 height 147
drag, startPoint x: 372, startPoint y: 362, endPoint x: 426, endPoint y: 358, distance: 54.7
click at [426, 358] on span "timeout : "24h" , // wait at most 24 hours" at bounding box center [408, 361] width 117 height 6
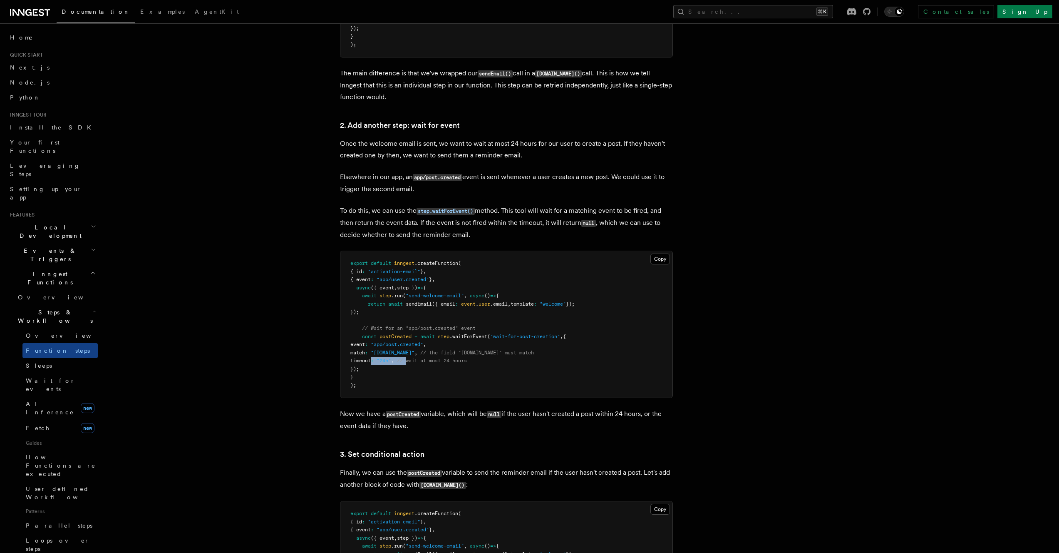
click at [426, 358] on span "// wait at most 24 hours" at bounding box center [432, 361] width 70 height 6
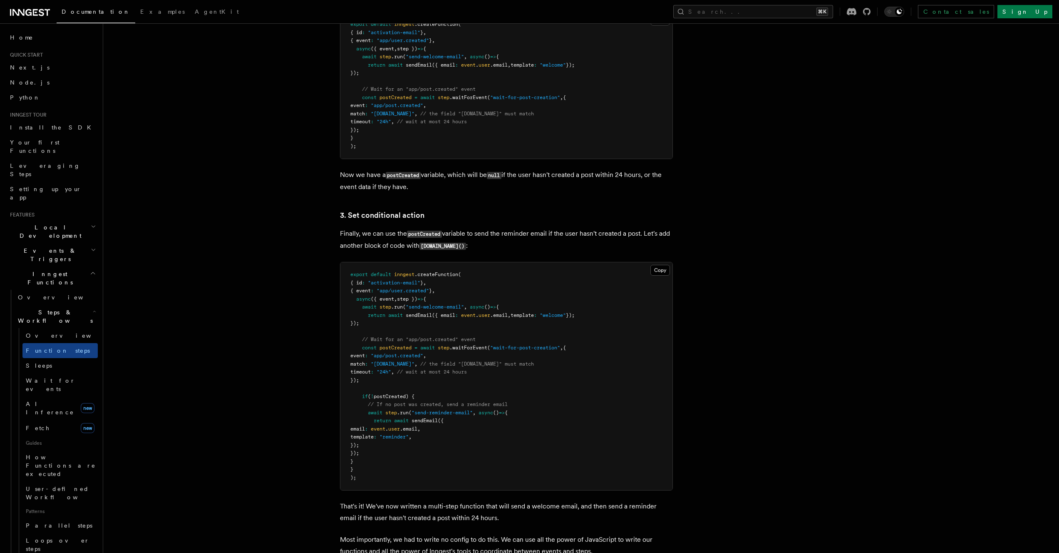
scroll to position [922, 0]
drag, startPoint x: 341, startPoint y: 228, endPoint x: 497, endPoint y: 235, distance: 156.7
click at [497, 235] on p "Finally, we can use the postCreated variable to send the reminder email if the …" at bounding box center [506, 238] width 333 height 24
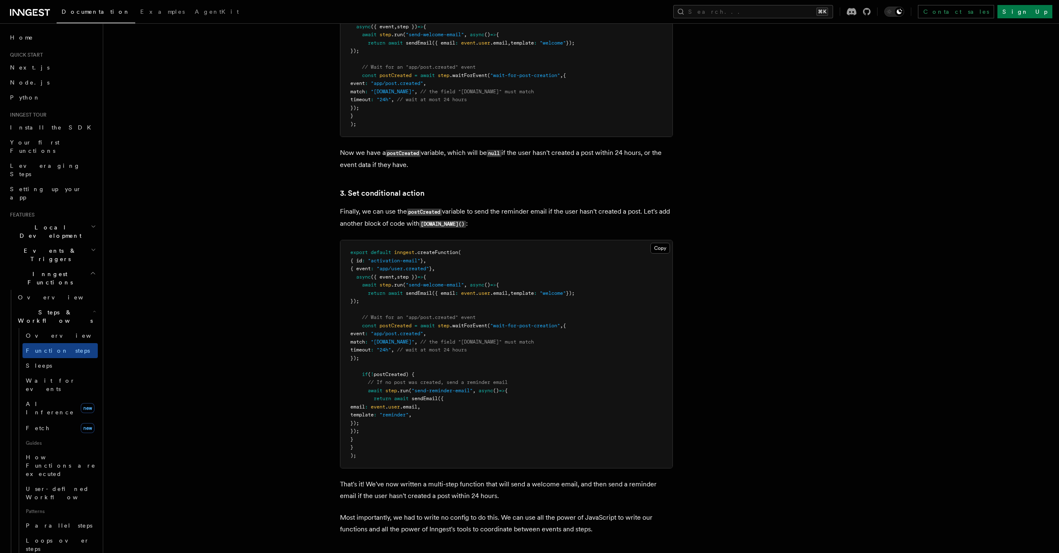
scroll to position [952, 0]
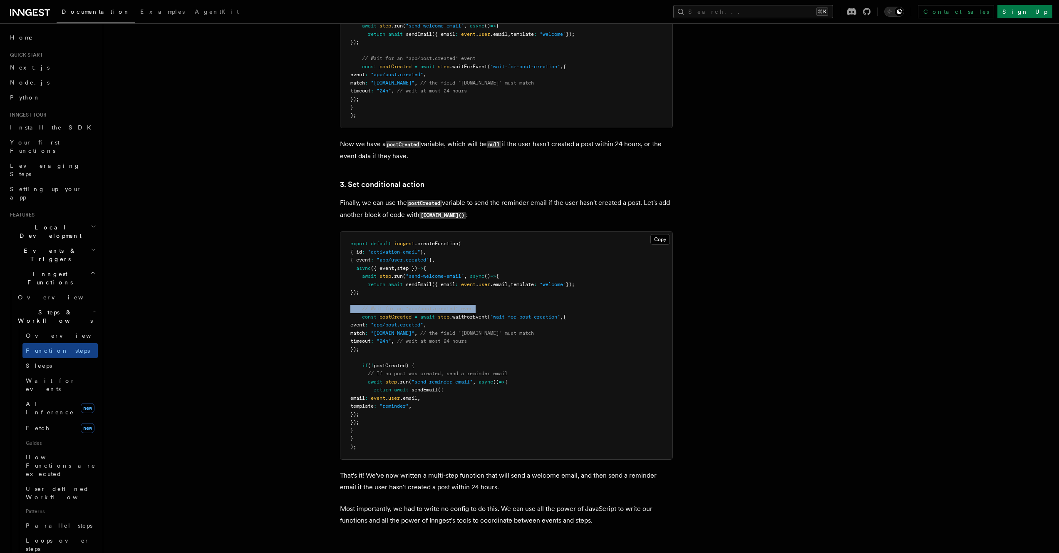
drag, startPoint x: 346, startPoint y: 308, endPoint x: 482, endPoint y: 306, distance: 137.0
click at [482, 306] on pre "export default inngest .createFunction ( { id : "activation-email" } , { event …" at bounding box center [507, 345] width 332 height 228
drag, startPoint x: 355, startPoint y: 314, endPoint x: 607, endPoint y: 310, distance: 251.9
click at [607, 310] on pre "export default inngest .createFunction ( { id : "activation-email" } , { event …" at bounding box center [507, 345] width 332 height 228
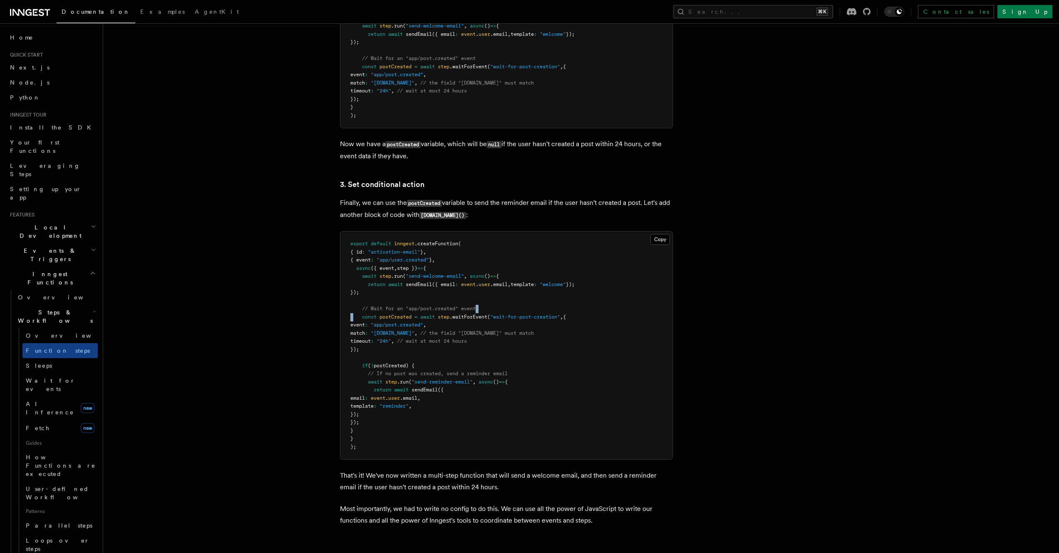
click at [606, 310] on pre "export default inngest .createFunction ( { id : "activation-email" } , { event …" at bounding box center [507, 345] width 332 height 228
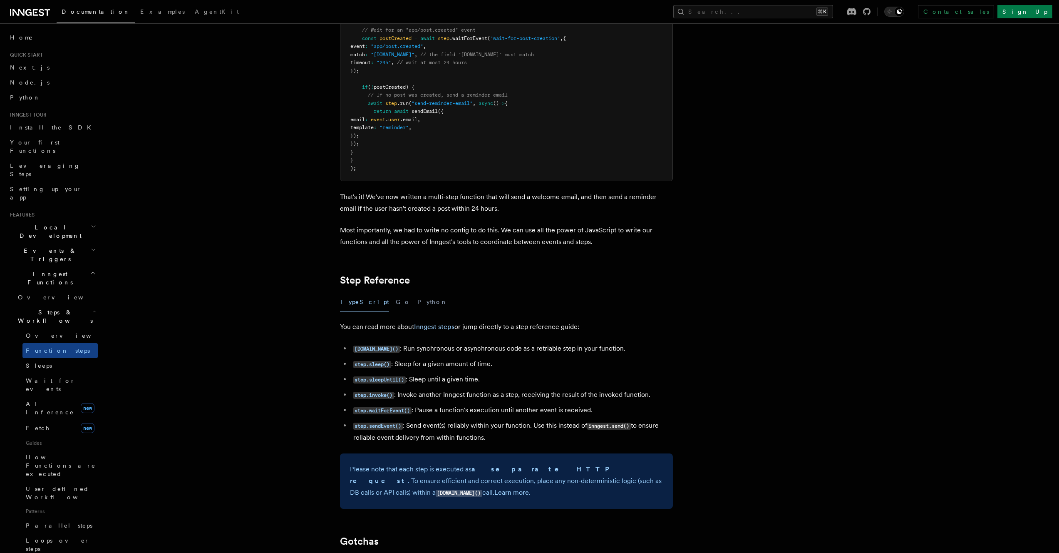
scroll to position [1384, 0]
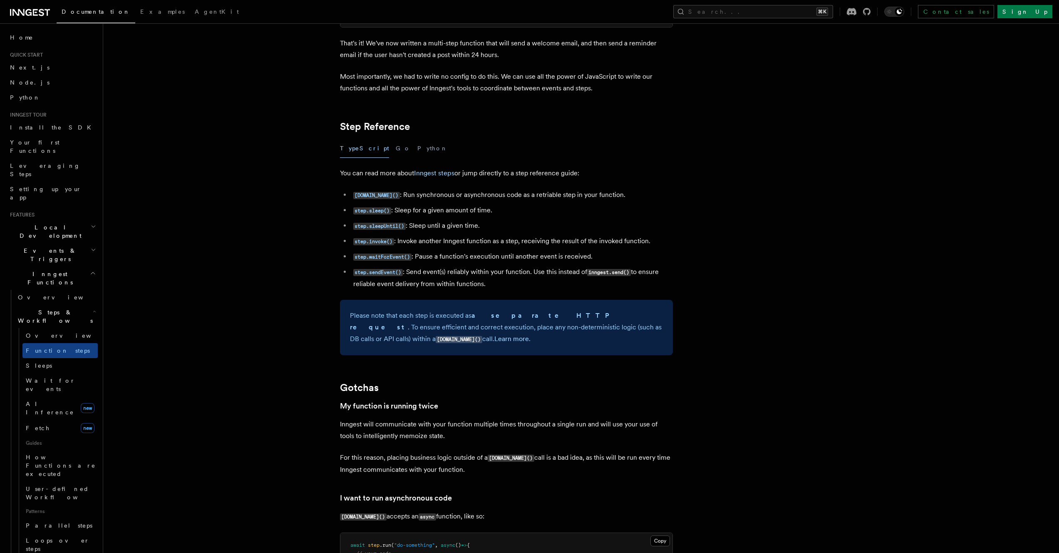
click at [666, 171] on p "You can read more about Inngest steps or jump directly to a step reference guid…" at bounding box center [506, 173] width 333 height 12
drag, startPoint x: 347, startPoint y: 326, endPoint x: 450, endPoint y: 328, distance: 102.8
click at [450, 328] on div "Please note that each step is executed as a separate HTTP request . To ensure e…" at bounding box center [506, 327] width 333 height 55
click at [450, 328] on p "Please note that each step is executed as a separate HTTP request . To ensure e…" at bounding box center [506, 327] width 313 height 35
click at [385, 348] on div "Please note that each step is executed as a separate HTTP request . To ensure e…" at bounding box center [506, 327] width 333 height 55
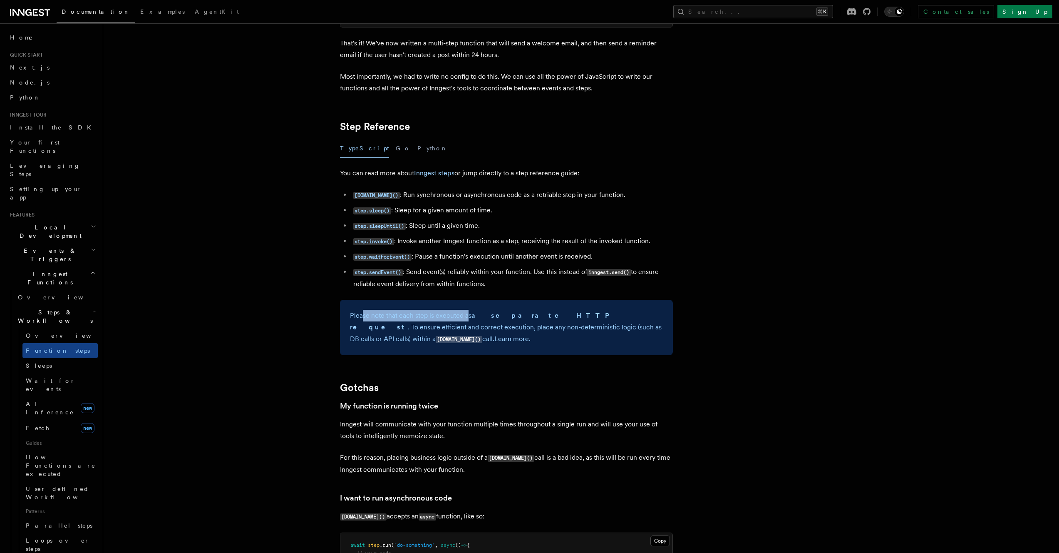
drag, startPoint x: 361, startPoint y: 319, endPoint x: 470, endPoint y: 319, distance: 109.5
click at [470, 319] on p "Please note that each step is executed as a separate HTTP request . To ensure e…" at bounding box center [506, 327] width 313 height 35
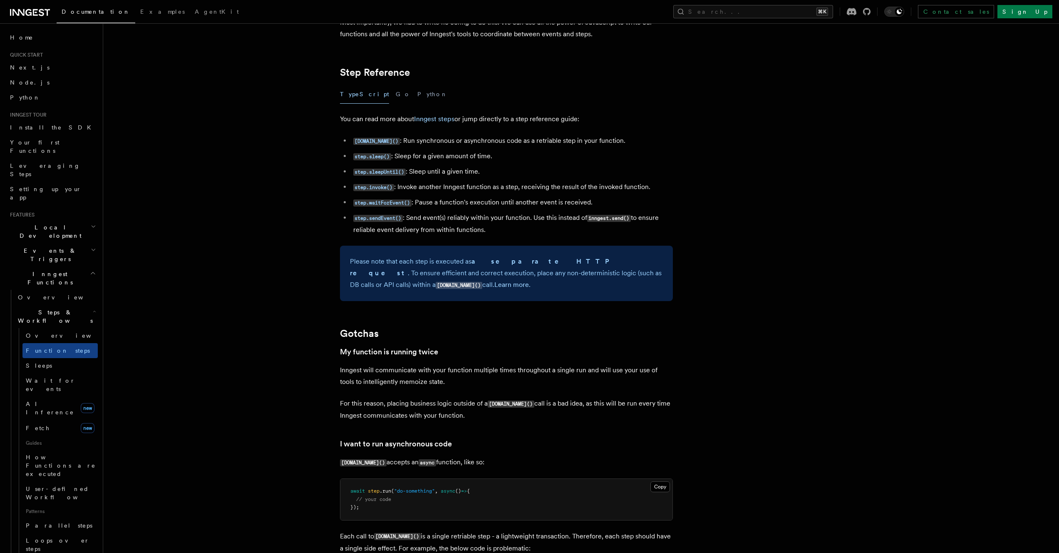
scroll to position [1533, 0]
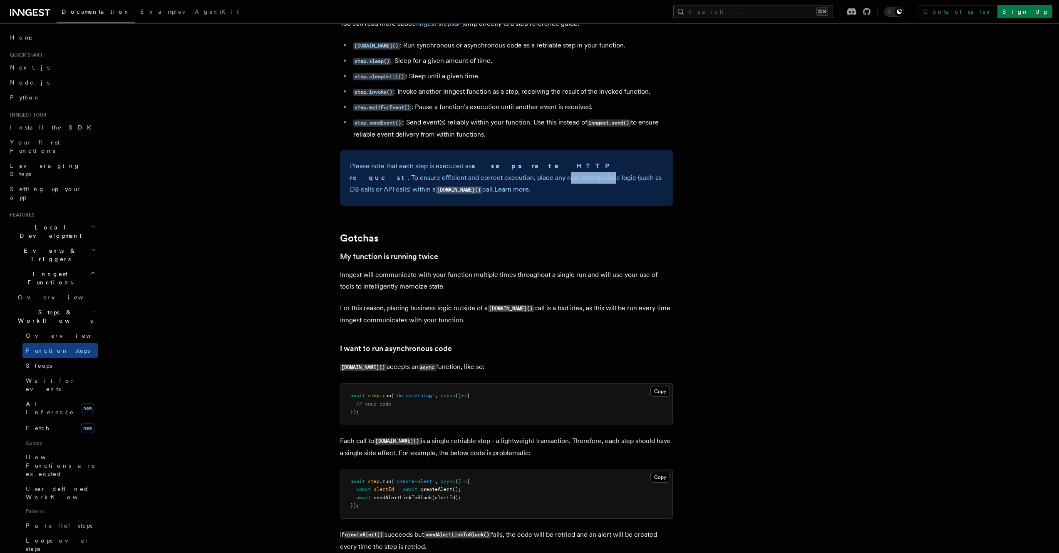
drag, startPoint x: 415, startPoint y: 179, endPoint x: 460, endPoint y: 182, distance: 45.1
click at [460, 182] on p "Please note that each step is executed as a separate HTTP request . To ensure e…" at bounding box center [506, 177] width 313 height 35
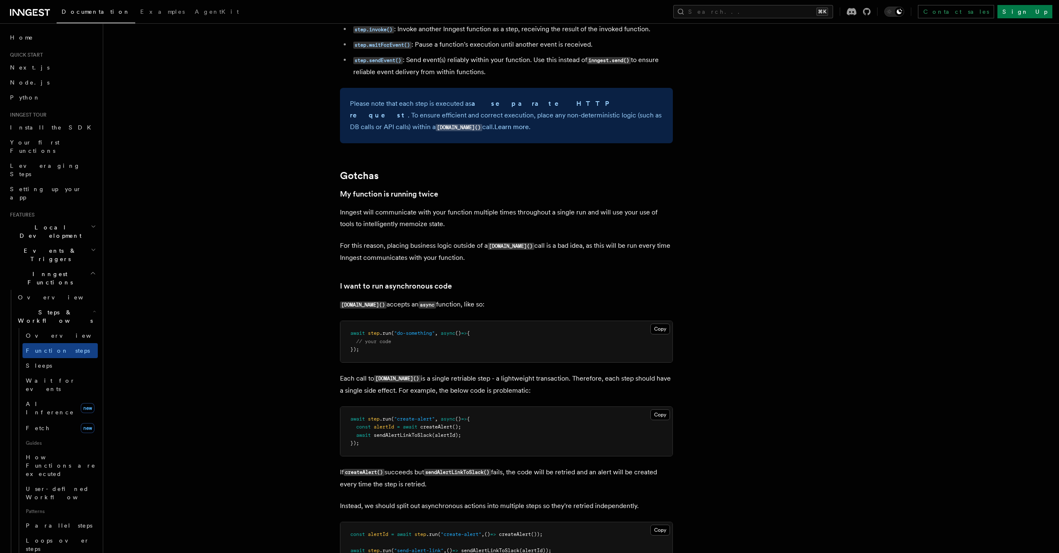
scroll to position [1691, 0]
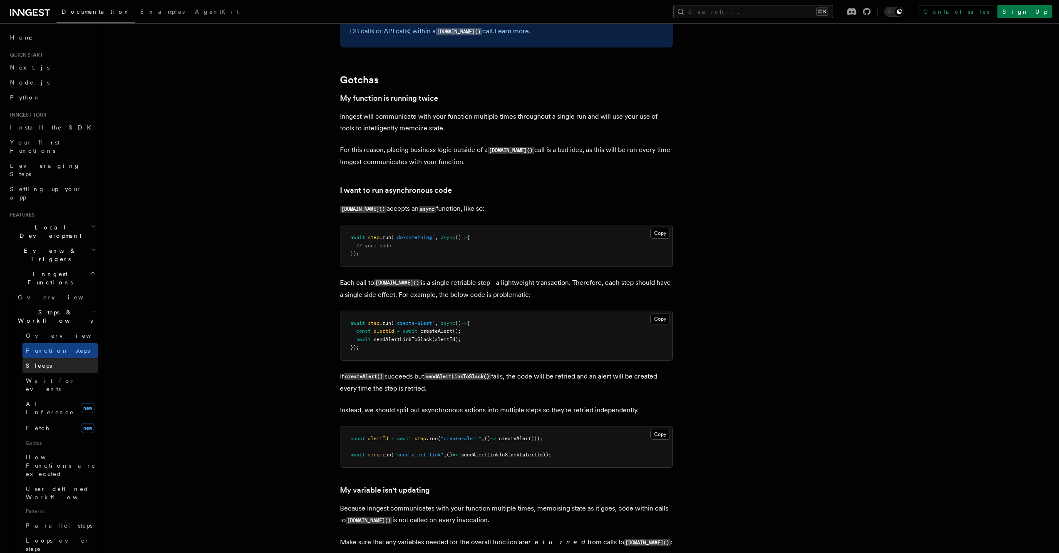
click at [65, 358] on link "Sleeps" at bounding box center [59, 365] width 75 height 15
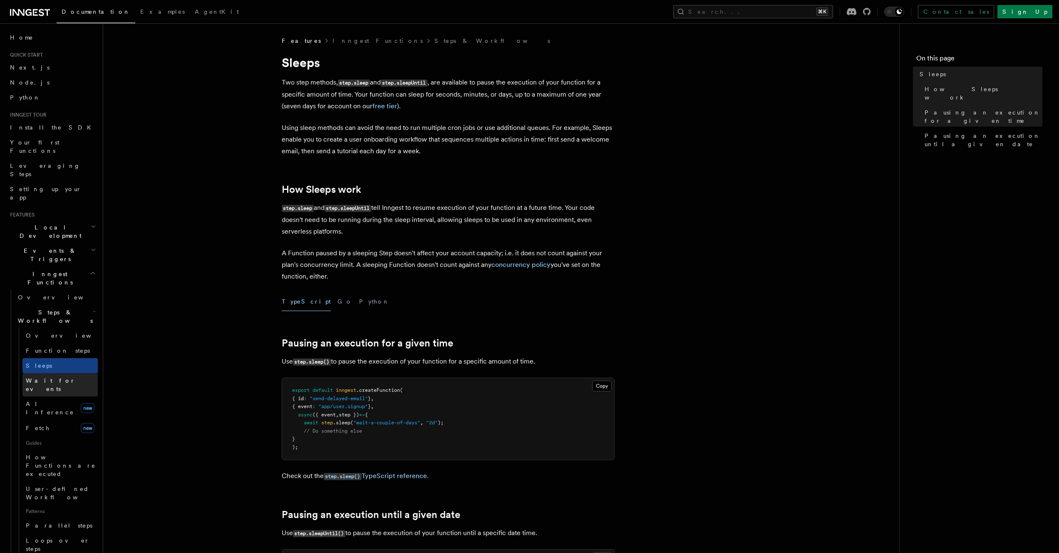
click at [65, 373] on link "Wait for events" at bounding box center [59, 384] width 75 height 23
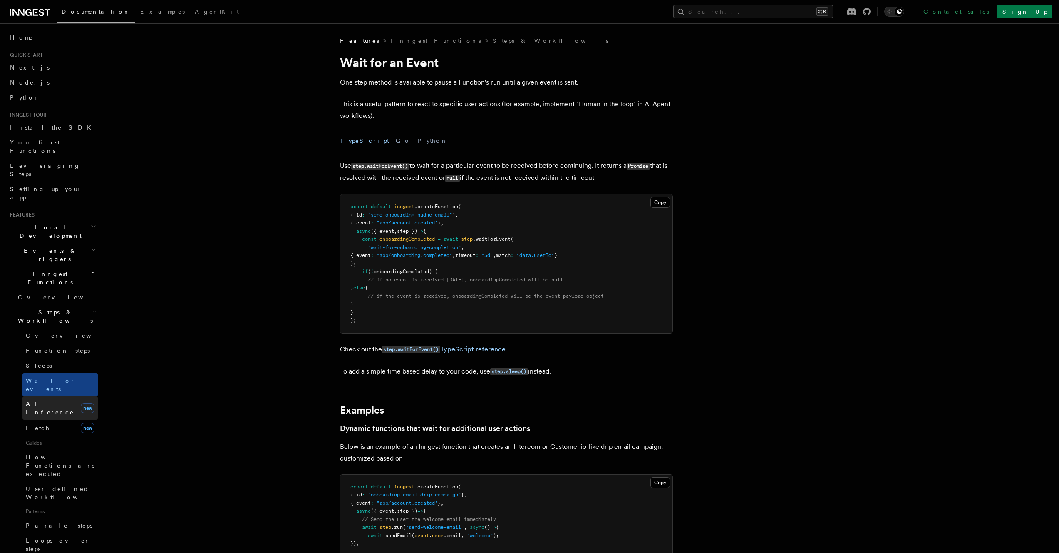
click at [59, 396] on link "AI Inference new" at bounding box center [59, 407] width 75 height 23
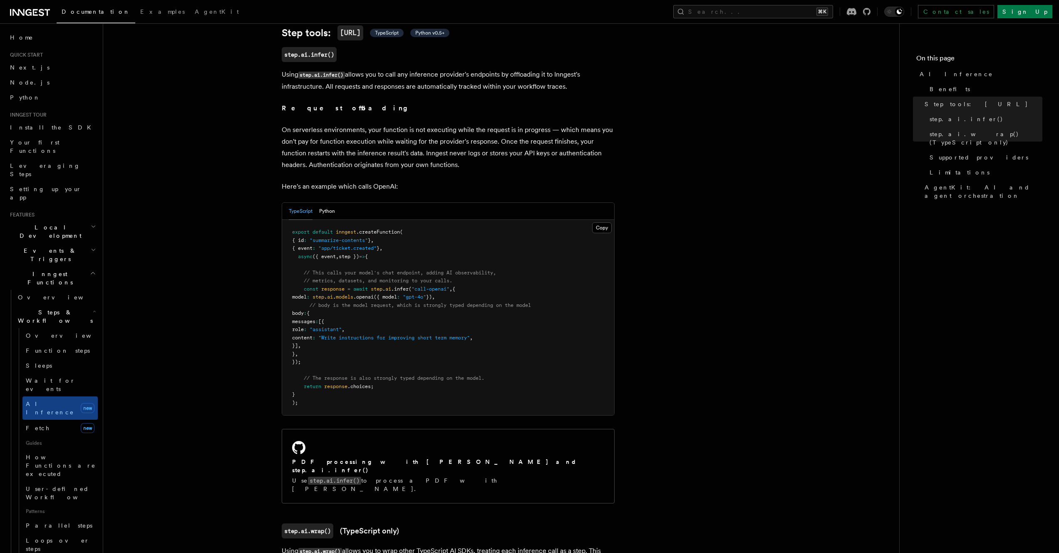
scroll to position [333, 0]
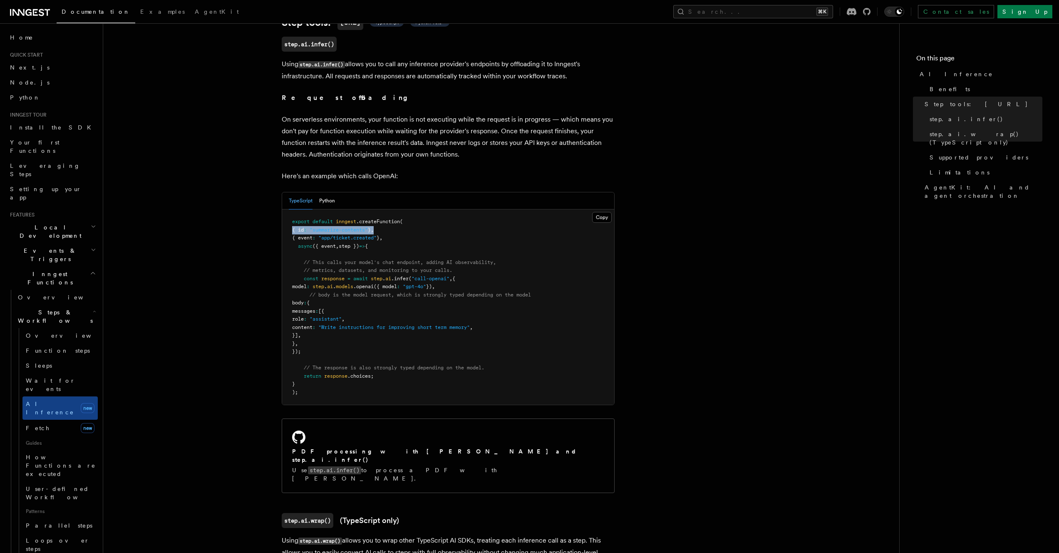
drag, startPoint x: 293, startPoint y: 219, endPoint x: 414, endPoint y: 220, distance: 121.1
click at [414, 220] on pre "export default inngest .createFunction ( { id : "summarize-contents" } , { even…" at bounding box center [448, 306] width 332 height 195
drag, startPoint x: 414, startPoint y: 221, endPoint x: 361, endPoint y: 222, distance: 52.9
click at [414, 221] on pre "export default inngest .createFunction ( { id : "summarize-contents" } , { even…" at bounding box center [448, 306] width 332 height 195
drag, startPoint x: 288, startPoint y: 222, endPoint x: 403, endPoint y: 225, distance: 114.5
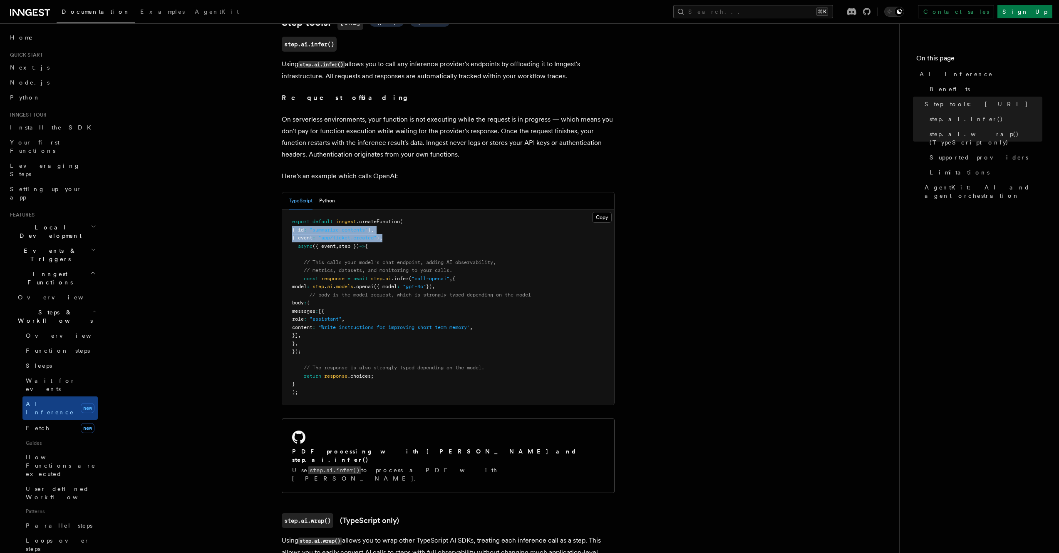
click at [403, 225] on pre "export default inngest .createFunction ( { id : "summarize-contents" } , { even…" at bounding box center [448, 306] width 332 height 195
click at [301, 276] on span at bounding box center [298, 279] width 12 height 6
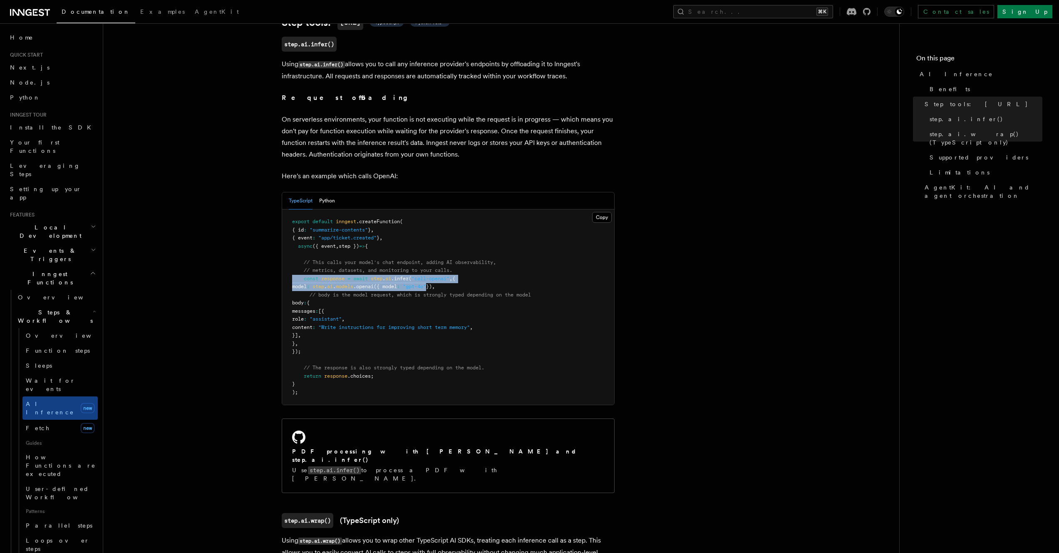
drag, startPoint x: 301, startPoint y: 266, endPoint x: 446, endPoint y: 274, distance: 145.1
click at [446, 274] on code "export default inngest .createFunction ( { id : "summarize-contents" } , { even…" at bounding box center [411, 307] width 239 height 176
click at [426, 283] on span ""gpt-4o"" at bounding box center [414, 286] width 23 height 6
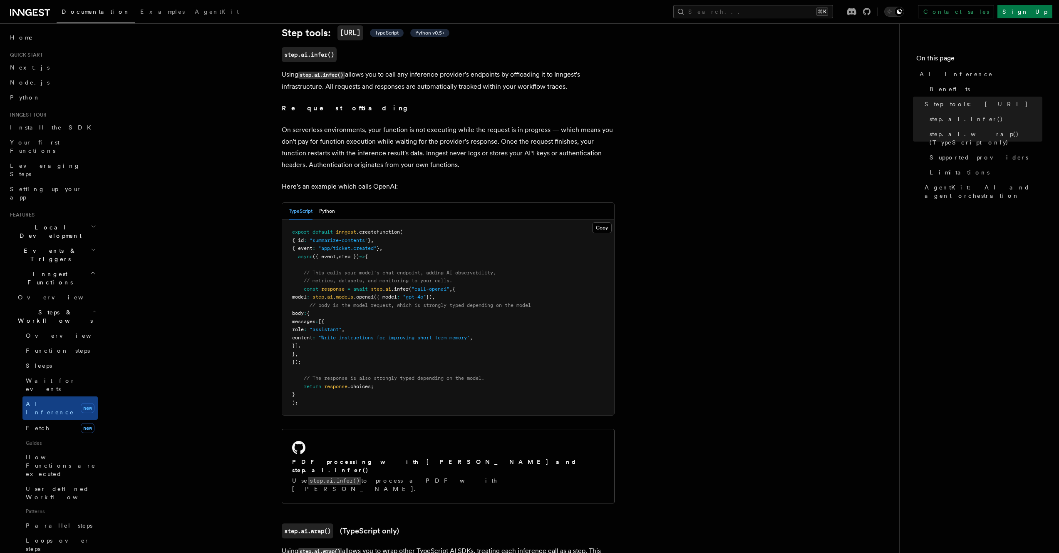
scroll to position [321, 0]
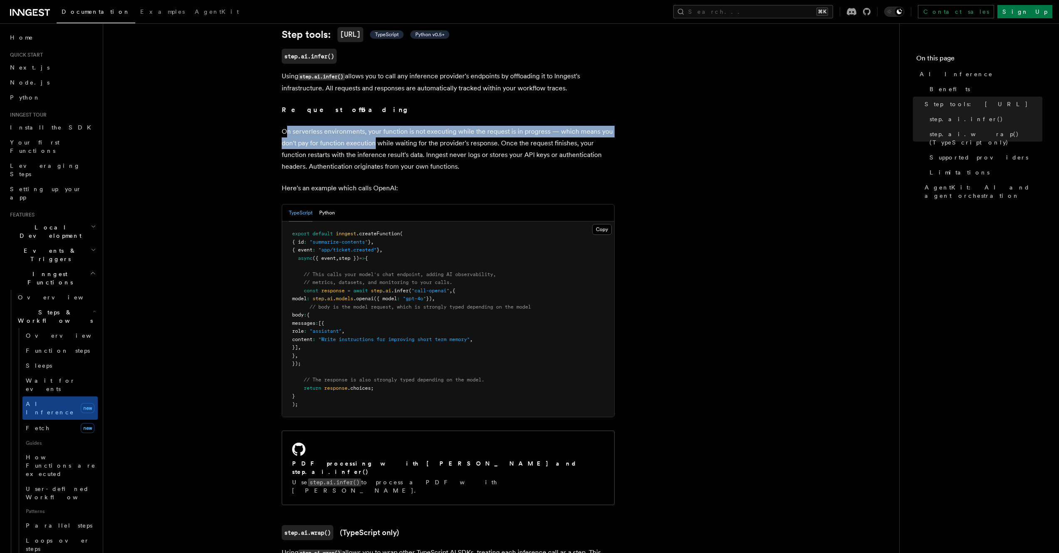
drag, startPoint x: 286, startPoint y: 125, endPoint x: 373, endPoint y: 127, distance: 87.8
click at [373, 127] on p "On serverless environments, your function is not executing while the request is…" at bounding box center [448, 149] width 333 height 47
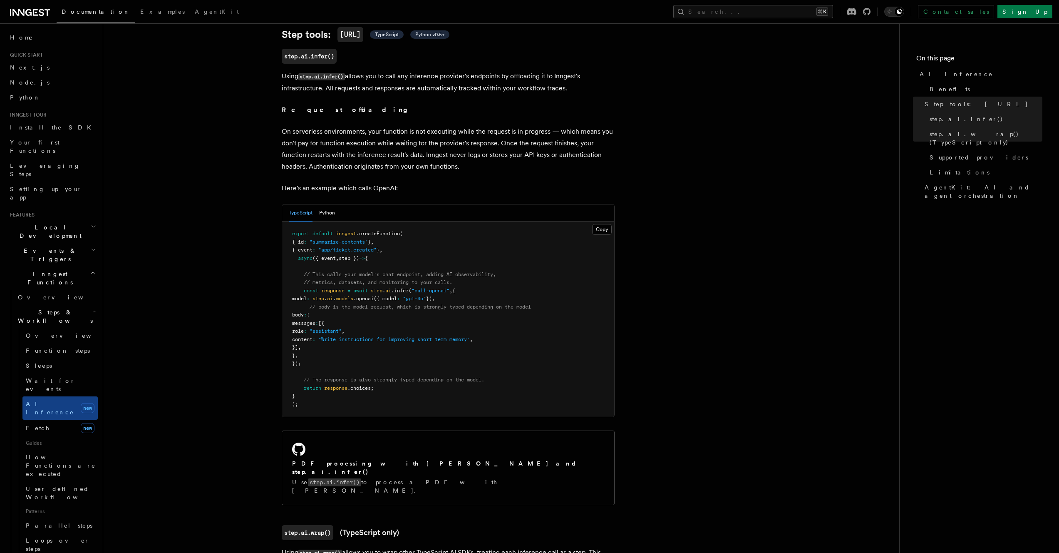
click at [430, 126] on p "On serverless environments, your function is not executing while the request is…" at bounding box center [448, 149] width 333 height 47
drag, startPoint x: 430, startPoint y: 124, endPoint x: 437, endPoint y: 126, distance: 6.5
click at [431, 126] on p "On serverless environments, your function is not executing while the request is…" at bounding box center [448, 149] width 333 height 47
click at [497, 127] on p "On serverless environments, your function is not executing while the request is…" at bounding box center [448, 149] width 333 height 47
drag, startPoint x: 497, startPoint y: 127, endPoint x: 504, endPoint y: 125, distance: 7.4
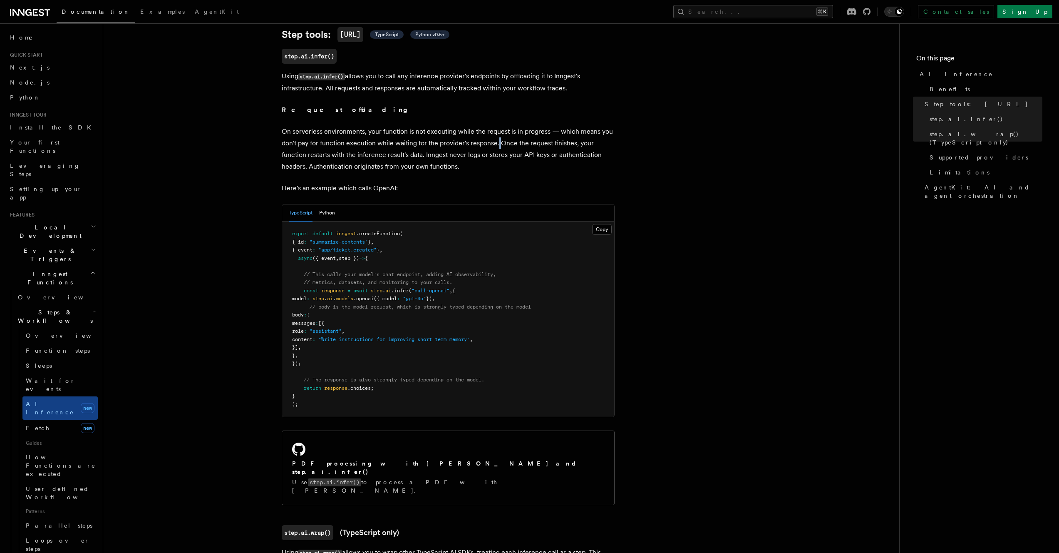
click at [497, 127] on p "On serverless environments, your function is not executing while the request is…" at bounding box center [448, 149] width 333 height 47
click at [510, 126] on p "On serverless environments, your function is not executing while the request is…" at bounding box center [448, 149] width 333 height 47
click at [298, 134] on p "On serverless environments, your function is not executing while the request is…" at bounding box center [448, 149] width 333 height 47
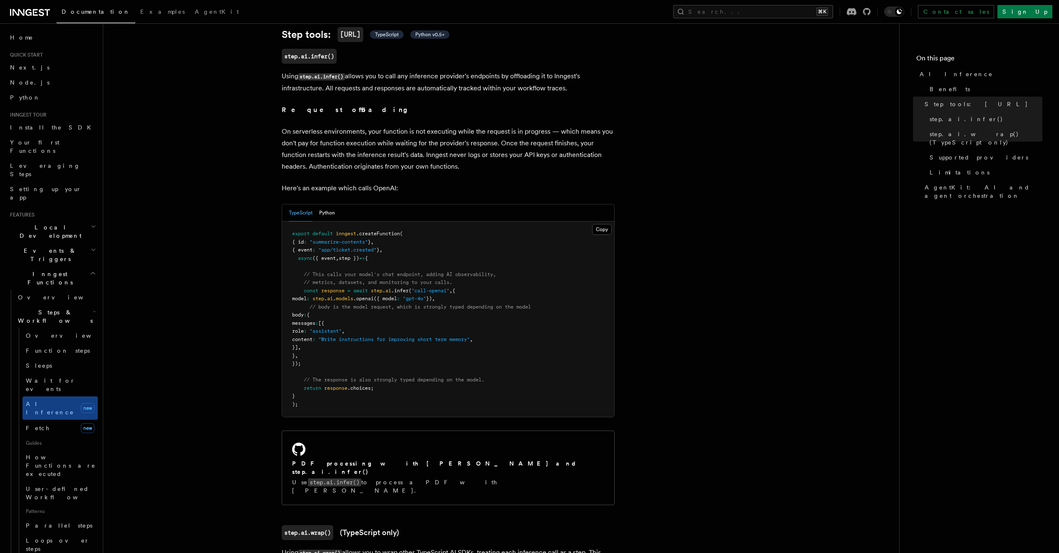
click at [352, 134] on p "On serverless environments, your function is not executing while the request is…" at bounding box center [448, 149] width 333 height 47
click at [390, 131] on p "On serverless environments, your function is not executing while the request is…" at bounding box center [448, 149] width 333 height 47
click at [457, 136] on p "On serverless environments, your function is not executing while the request is…" at bounding box center [448, 149] width 333 height 47
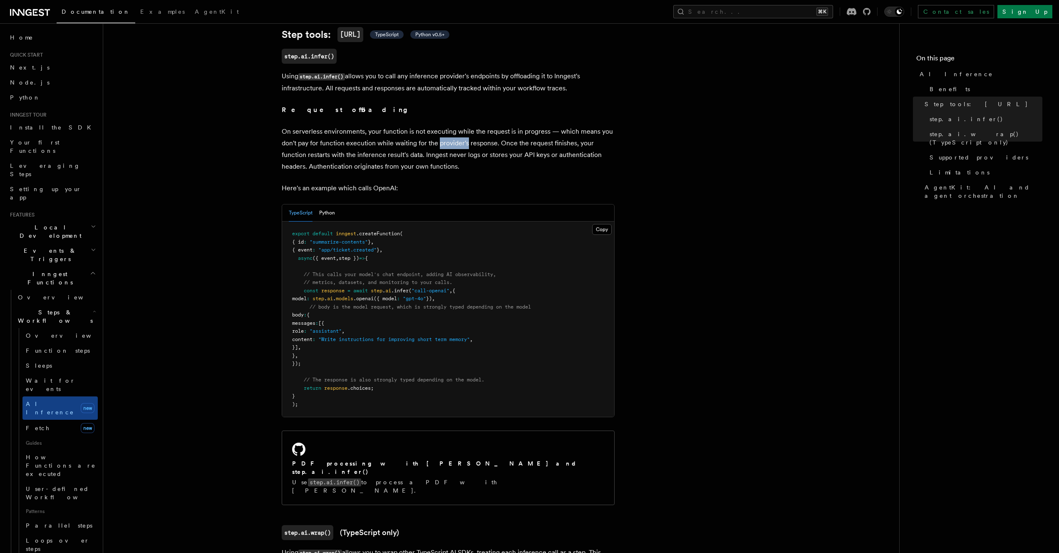
click at [457, 136] on p "On serverless environments, your function is not executing while the request is…" at bounding box center [448, 149] width 333 height 47
click at [293, 143] on p "On serverless environments, your function is not executing while the request is…" at bounding box center [448, 149] width 333 height 47
click at [283, 144] on p "On serverless environments, your function is not executing while the request is…" at bounding box center [448, 149] width 333 height 47
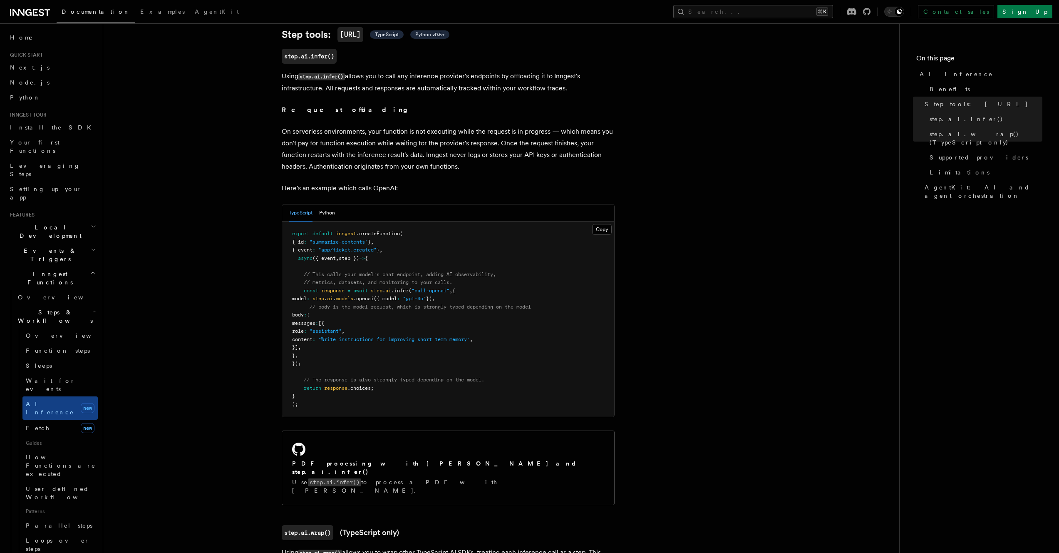
click at [342, 144] on p "On serverless environments, your function is not executing while the request is…" at bounding box center [448, 149] width 333 height 47
click at [342, 143] on p "On serverless environments, your function is not executing while the request is…" at bounding box center [448, 149] width 333 height 47
click at [381, 150] on p "On serverless environments, your function is not executing while the request is…" at bounding box center [448, 149] width 333 height 47
click at [381, 149] on p "On serverless environments, your function is not executing while the request is…" at bounding box center [448, 149] width 333 height 47
click at [466, 154] on p "On serverless environments, your function is not executing while the request is…" at bounding box center [448, 149] width 333 height 47
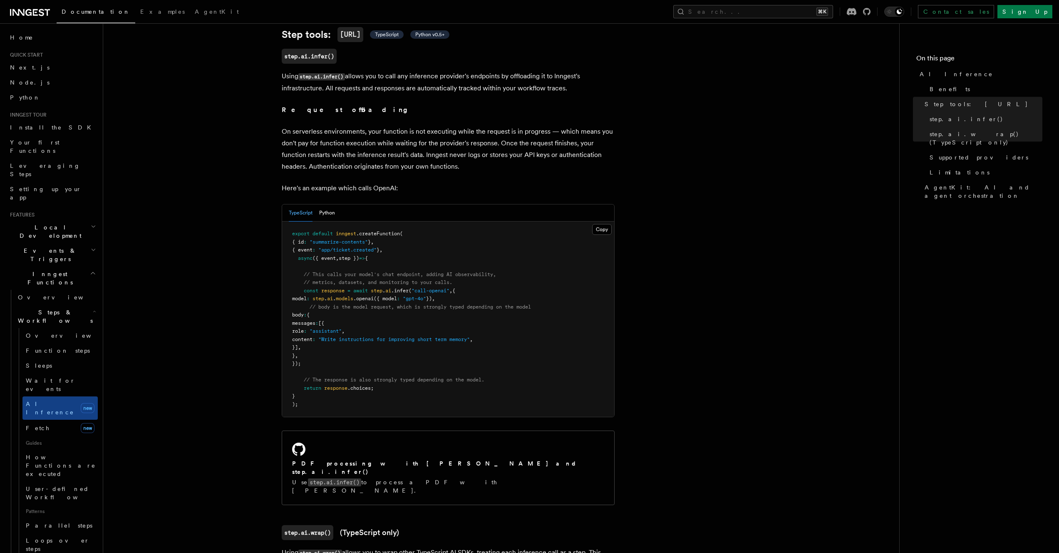
scroll to position [349, 0]
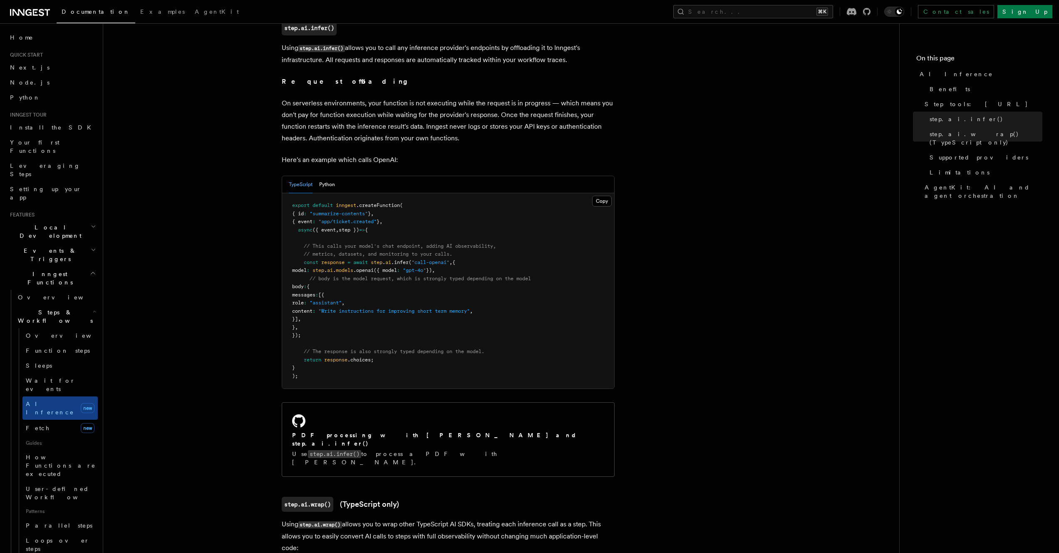
click at [297, 206] on pre "export default inngest .createFunction ( { id : "summarize-contents" } , { even…" at bounding box center [448, 290] width 332 height 195
drag, startPoint x: 305, startPoint y: 238, endPoint x: 454, endPoint y: 240, distance: 149.0
click at [454, 240] on pre "export default inngest .createFunction ( { id : "summarize-contents" } , { even…" at bounding box center [448, 290] width 332 height 195
drag, startPoint x: 454, startPoint y: 240, endPoint x: 448, endPoint y: 240, distance: 6.2
click at [452, 251] on span "// metrics, datasets, and monitoring to your calls." at bounding box center [378, 254] width 149 height 6
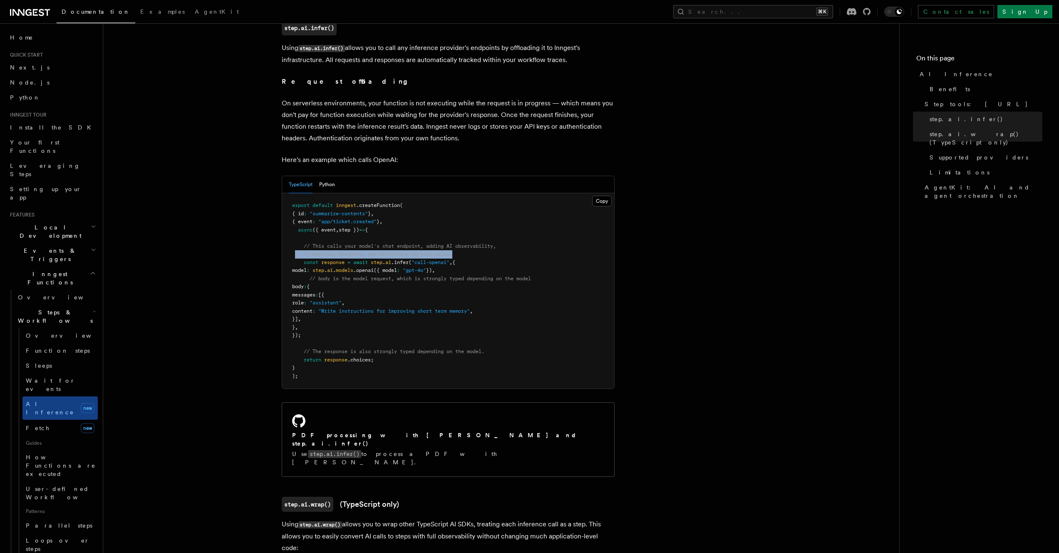
drag, startPoint x: 296, startPoint y: 245, endPoint x: 462, endPoint y: 241, distance: 166.5
click at [462, 241] on pre "export default inngest .createFunction ( { id : "summarize-contents" } , { even…" at bounding box center [448, 290] width 332 height 195
click at [385, 259] on span "." at bounding box center [384, 262] width 3 height 6
click at [397, 267] on span "({ model" at bounding box center [385, 270] width 23 height 6
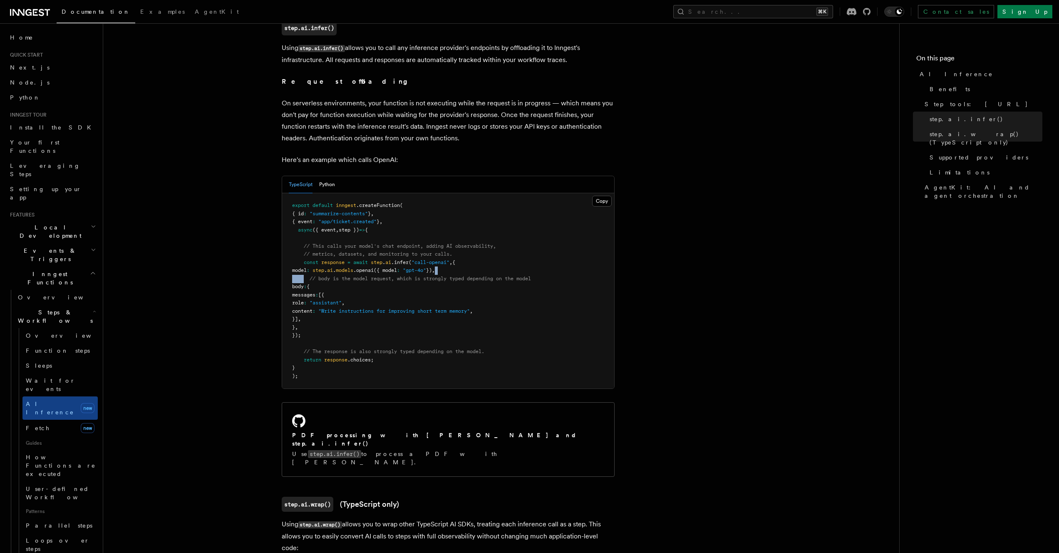
drag, startPoint x: 303, startPoint y: 268, endPoint x: 551, endPoint y: 262, distance: 247.7
click at [551, 262] on pre "export default inngest .createFunction ( { id : "summarize-contents" } , { even…" at bounding box center [448, 290] width 332 height 195
click at [551, 266] on pre "export default inngest .createFunction ( { id : "summarize-contents" } , { even…" at bounding box center [448, 290] width 332 height 195
click at [550, 266] on pre "export default inngest .createFunction ( { id : "summarize-contents" } , { even…" at bounding box center [448, 290] width 332 height 195
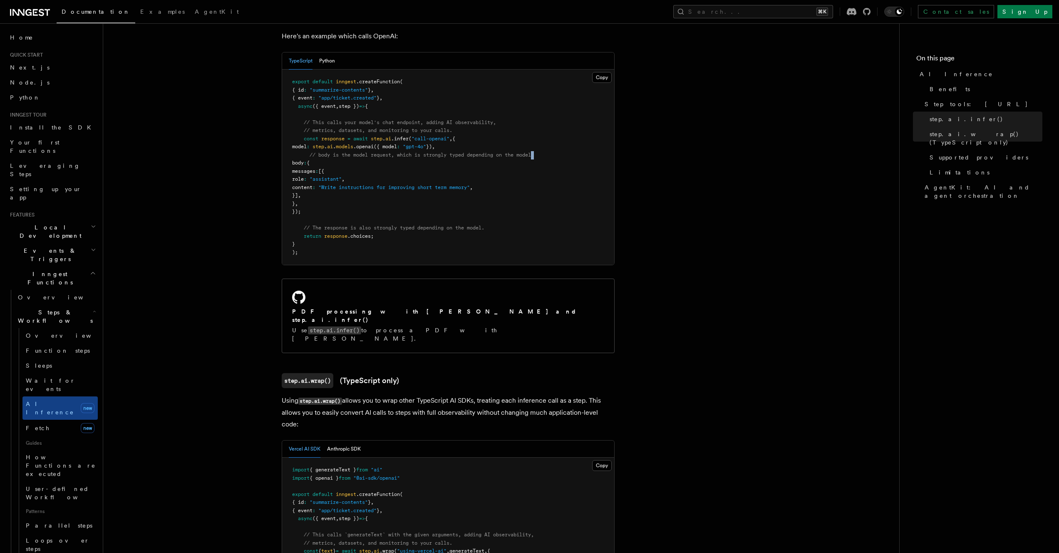
scroll to position [577, 0]
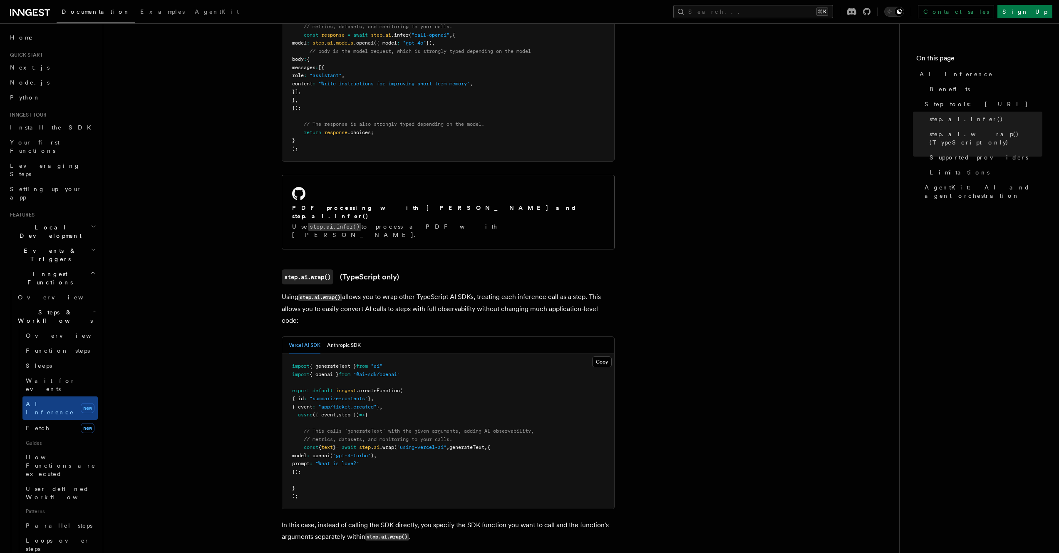
click at [471, 269] on h3 "step.ai.wrap() (TypeScript only)" at bounding box center [448, 276] width 333 height 15
drag, startPoint x: 428, startPoint y: 270, endPoint x: 508, endPoint y: 270, distance: 80.3
click at [508, 291] on p "Using step.ai.wrap() allows you to wrap other TypeScript AI SDKs, treating each…" at bounding box center [448, 308] width 333 height 35
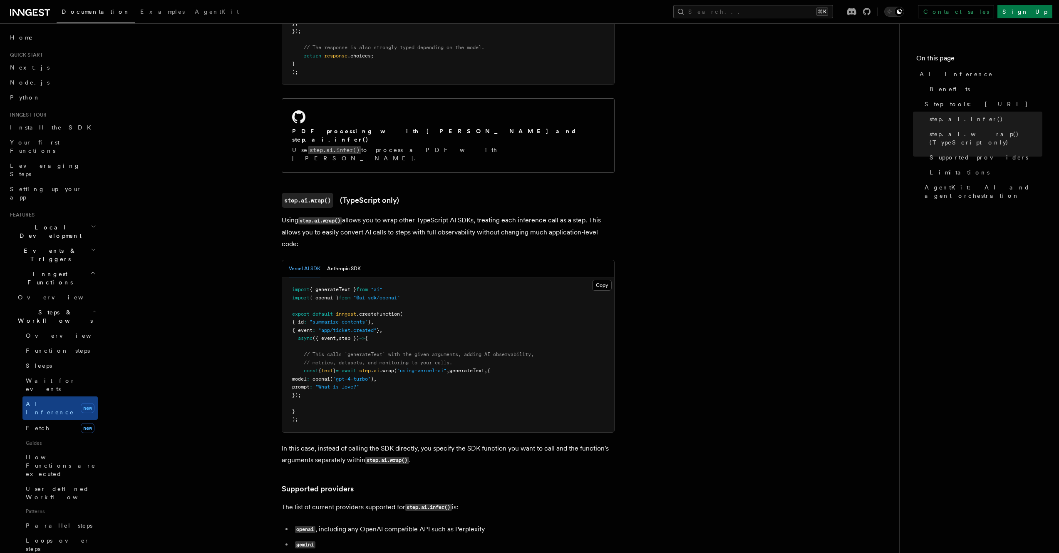
scroll to position [664, 0]
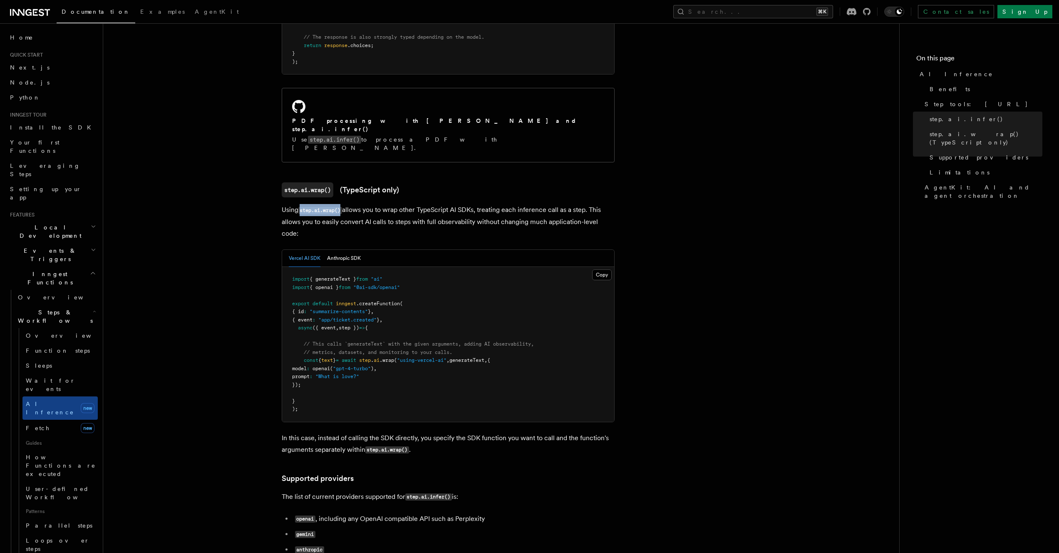
drag, startPoint x: 301, startPoint y: 185, endPoint x: 345, endPoint y: 188, distance: 43.8
click at [345, 204] on p "Using step.ai.wrap() allows you to wrap other TypeScript AI SDKs, treating each…" at bounding box center [448, 221] width 333 height 35
click at [428, 267] on pre "import { generateText } from "ai" import { openai } from "@ai-sdk/openai" expor…" at bounding box center [448, 344] width 332 height 155
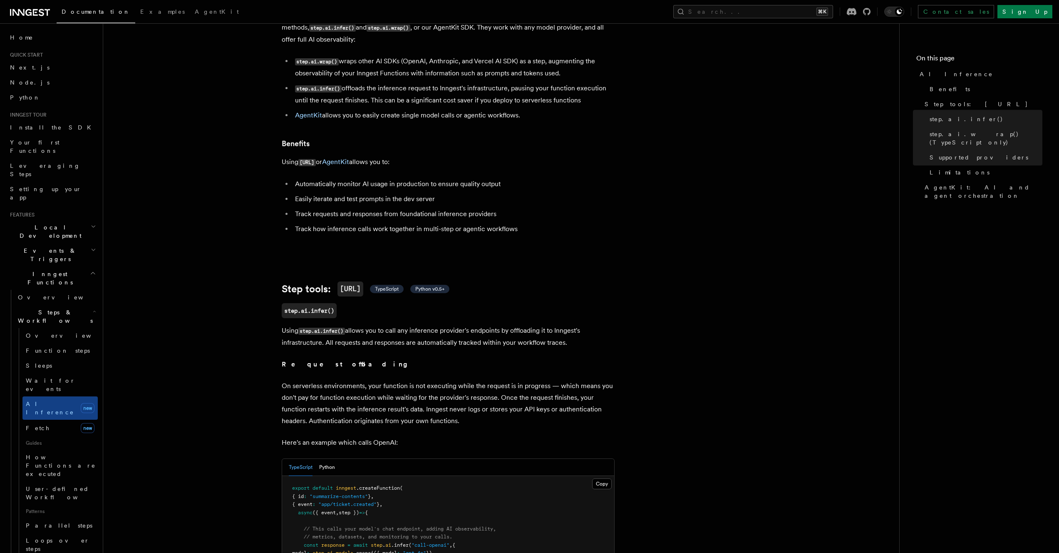
scroll to position [0, 0]
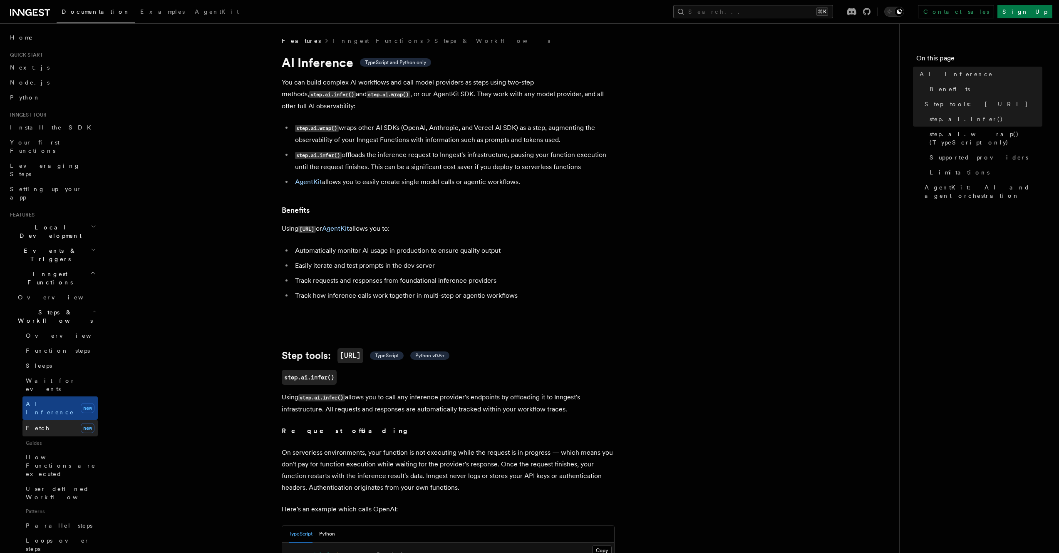
click at [49, 420] on link "Fetch new" at bounding box center [59, 428] width 75 height 17
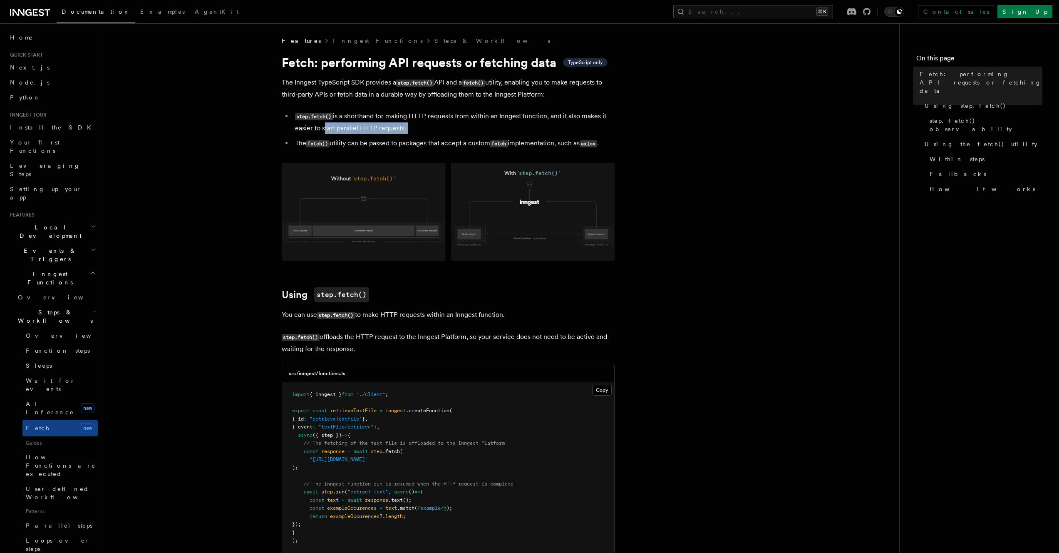
drag, startPoint x: 403, startPoint y: 134, endPoint x: 321, endPoint y: 130, distance: 82.5
click at [321, 130] on ul "step.fetch() is a shorthand for making HTTP requests from within an Inngest fun…" at bounding box center [448, 129] width 333 height 39
click at [322, 132] on li "step.fetch() is a shorthand for making HTTP requests from within an Inngest fun…" at bounding box center [454, 122] width 322 height 24
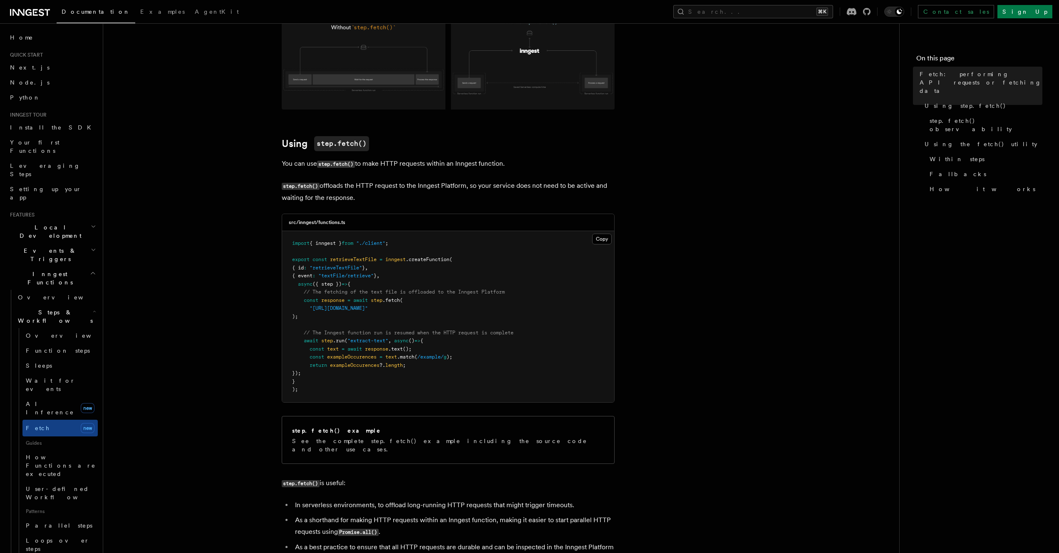
scroll to position [171, 0]
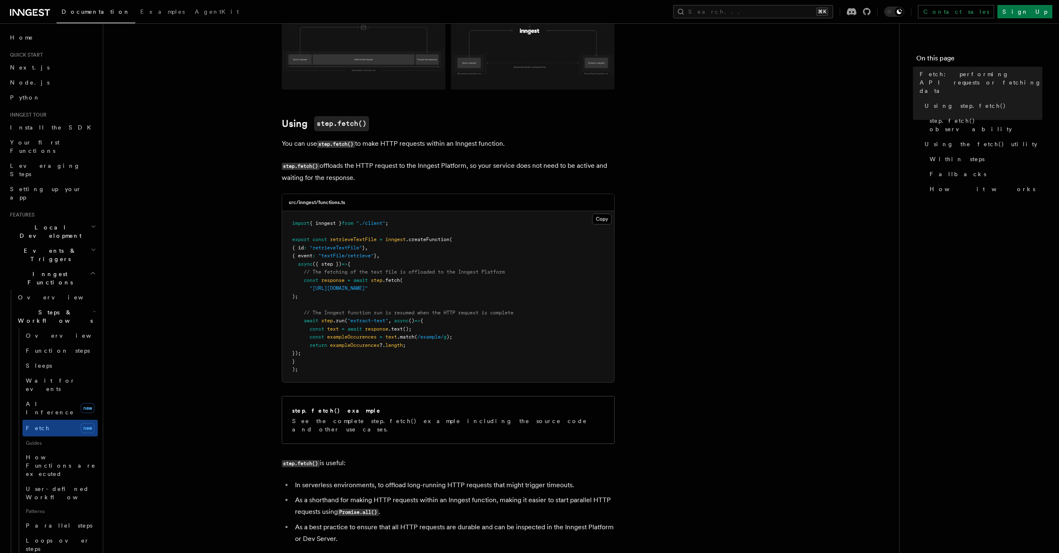
drag, startPoint x: 274, startPoint y: 180, endPoint x: 378, endPoint y: 175, distance: 103.8
click at [366, 264] on pre "import { inngest } from "./client" ; export const retrieveTextFile = inngest .c…" at bounding box center [448, 296] width 332 height 171
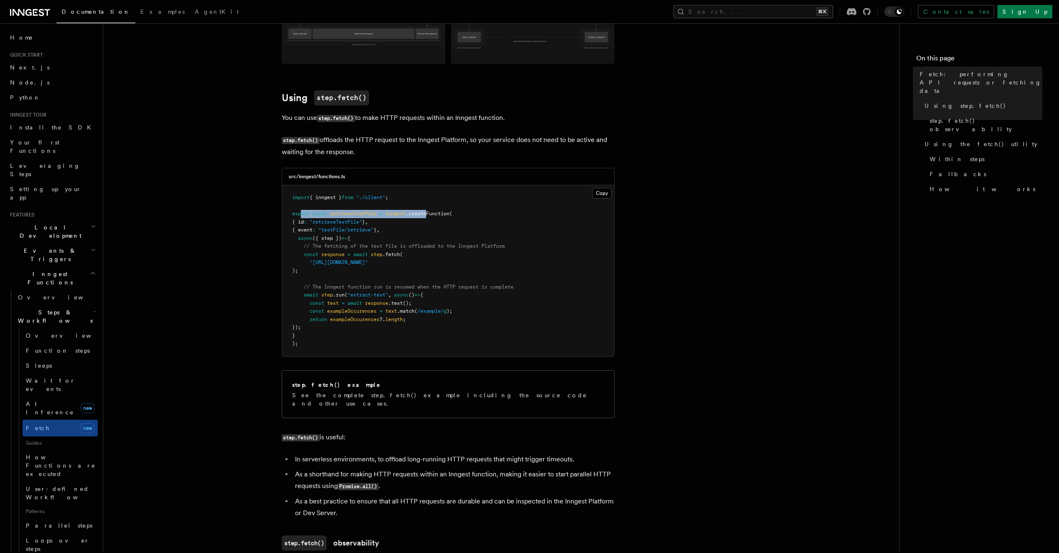
drag, startPoint x: 301, startPoint y: 214, endPoint x: 431, endPoint y: 214, distance: 129.5
click at [431, 214] on span "export const retrieveTextFile = inngest .createFunction (" at bounding box center [372, 214] width 160 height 6
click at [431, 214] on span ".createFunction" at bounding box center [428, 214] width 44 height 6
drag, startPoint x: 296, startPoint y: 252, endPoint x: 406, endPoint y: 257, distance: 110.8
click at [406, 257] on pre "import { inngest } from "./client" ; export const retrieveTextFile = inngest .c…" at bounding box center [448, 270] width 332 height 171
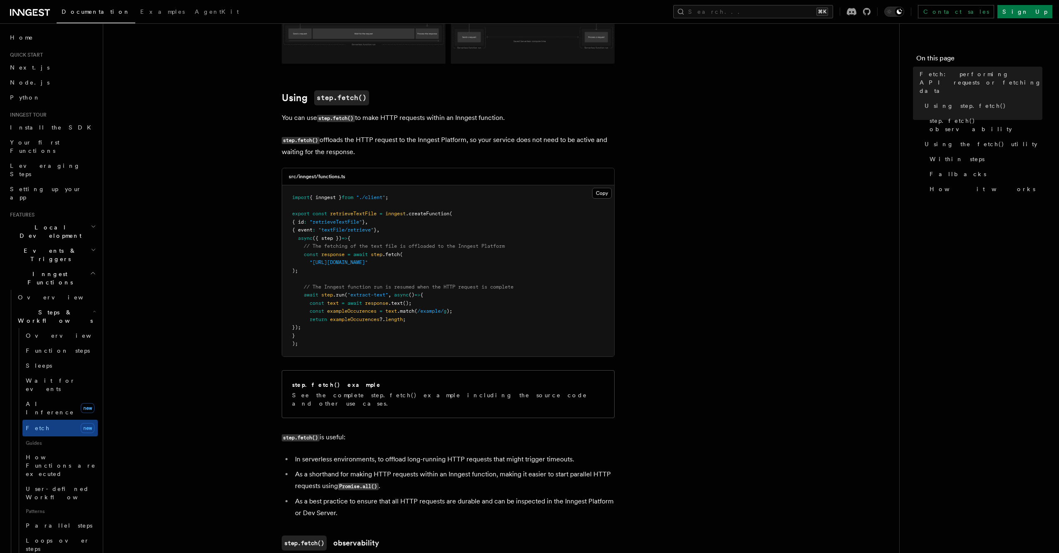
drag, startPoint x: 406, startPoint y: 257, endPoint x: 383, endPoint y: 263, distance: 24.3
click at [406, 257] on pre "import { inngest } from "./client" ; export const retrieveTextFile = inngest .c…" at bounding box center [448, 270] width 332 height 171
drag, startPoint x: 310, startPoint y: 262, endPoint x: 484, endPoint y: 269, distance: 174.1
click at [484, 269] on pre "import { inngest } from "./client" ; export const retrieveTextFile = inngest .c…" at bounding box center [448, 270] width 332 height 171
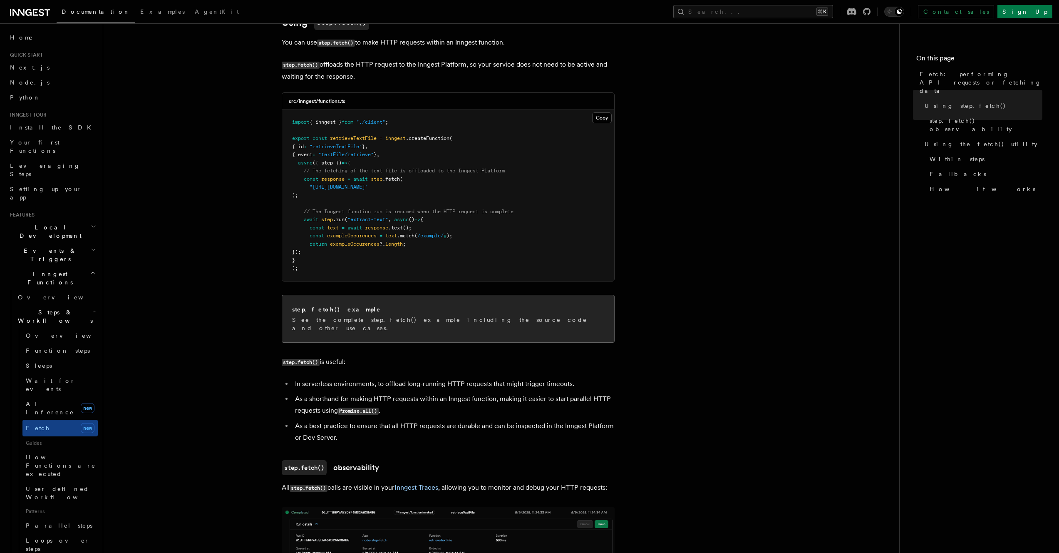
scroll to position [432, 0]
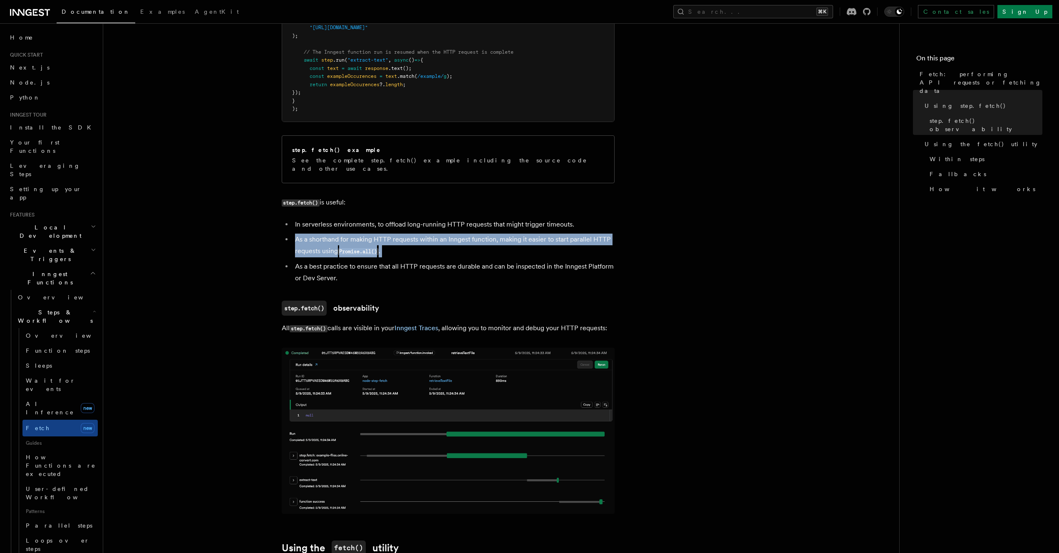
drag, startPoint x: 289, startPoint y: 232, endPoint x: 361, endPoint y: 249, distance: 73.5
click at [361, 249] on ul "In serverless environments, to offload long-running HTTP requests that might tr…" at bounding box center [448, 251] width 333 height 65
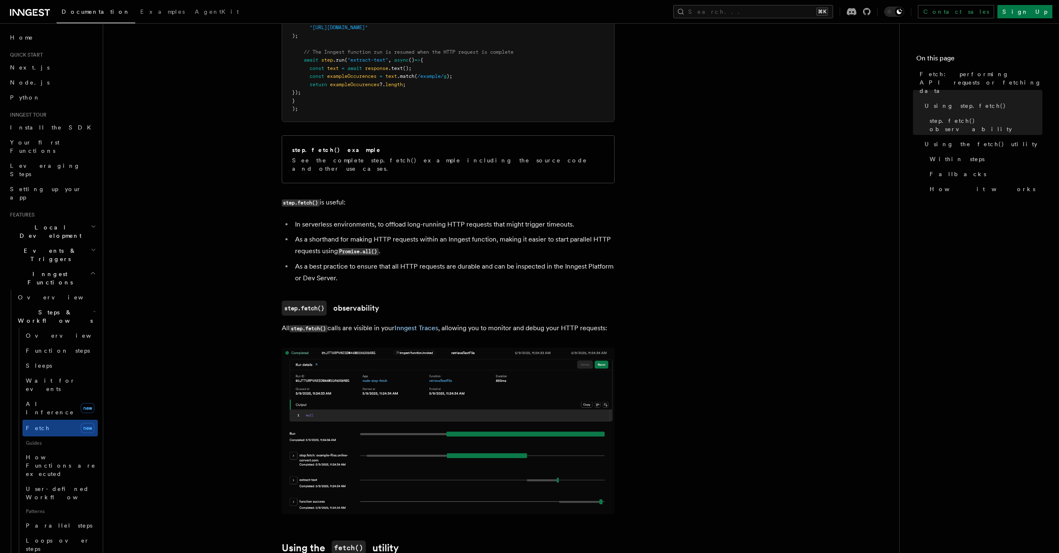
click at [446, 261] on li "As a best practice to ensure that all HTTP requests are durable and can be insp…" at bounding box center [454, 272] width 322 height 23
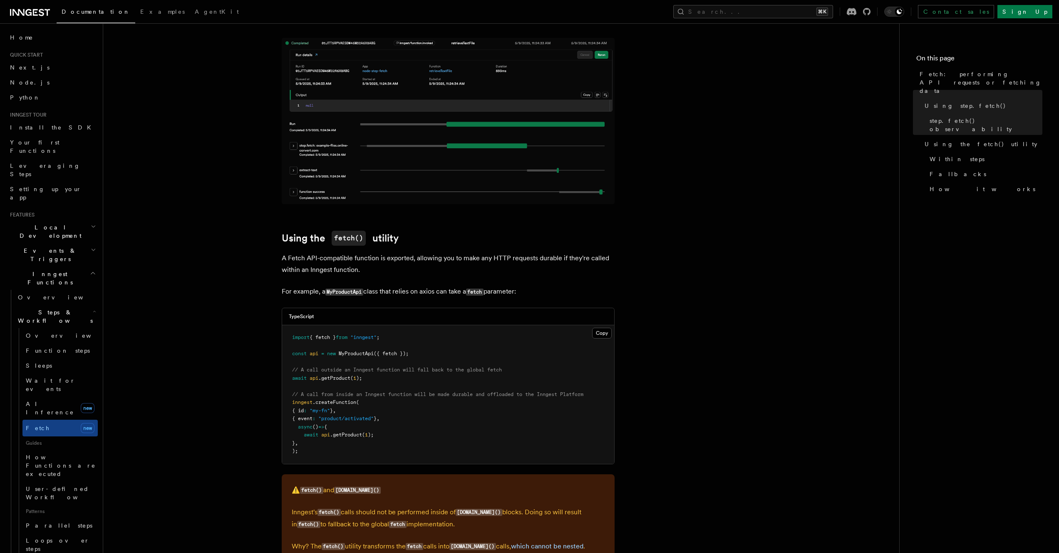
scroll to position [750, 0]
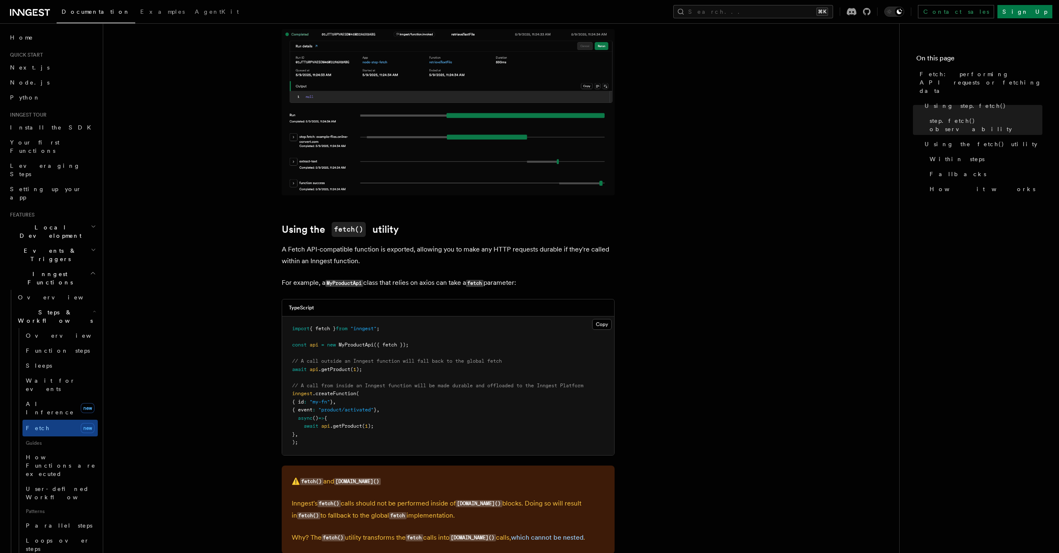
click at [427, 261] on article "Features Inngest Functions Steps & Workflows Fetch: performing API requests or …" at bounding box center [502, 438] width 770 height 2303
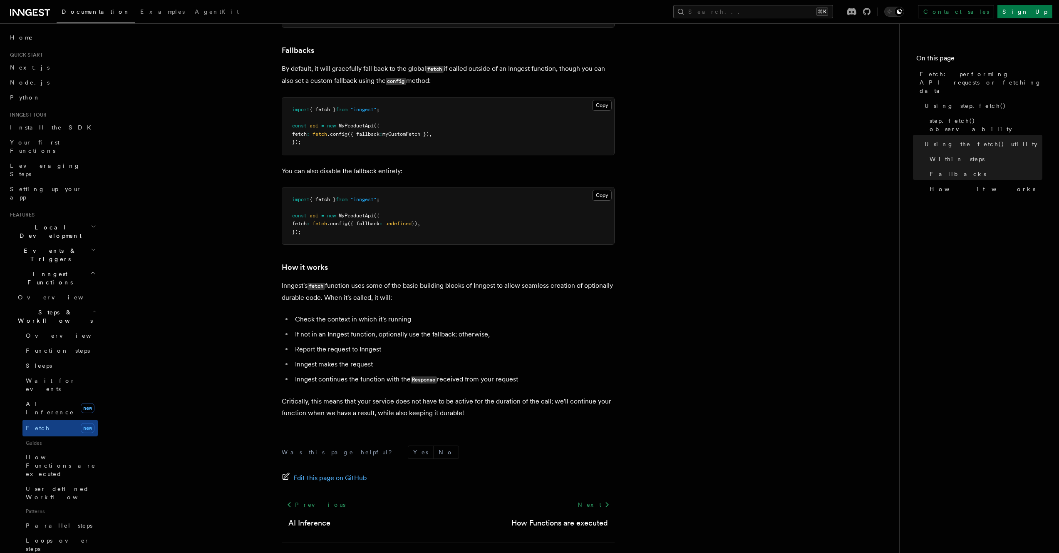
scroll to position [1779, 0]
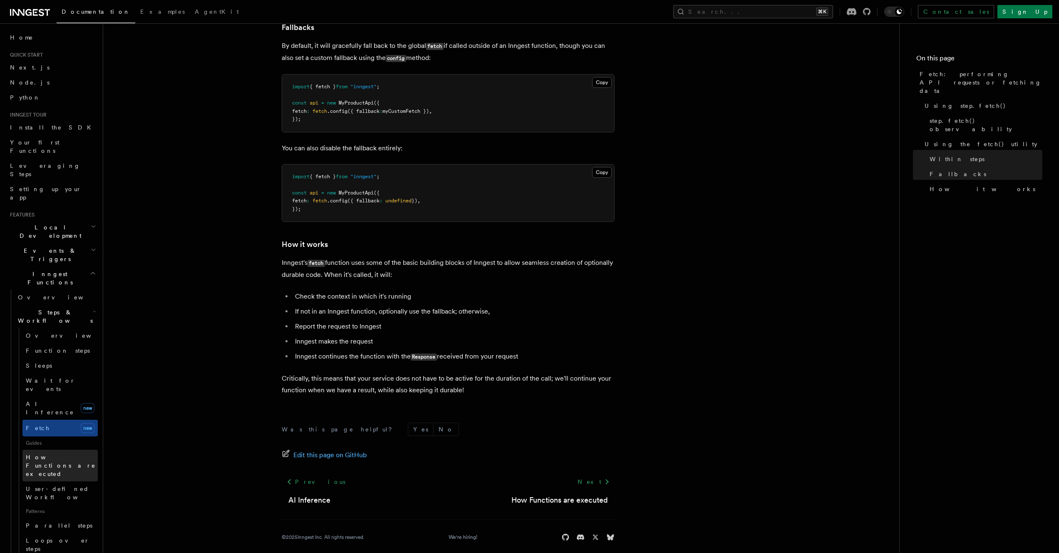
click at [48, 454] on span "How Functions are executed" at bounding box center [61, 465] width 70 height 23
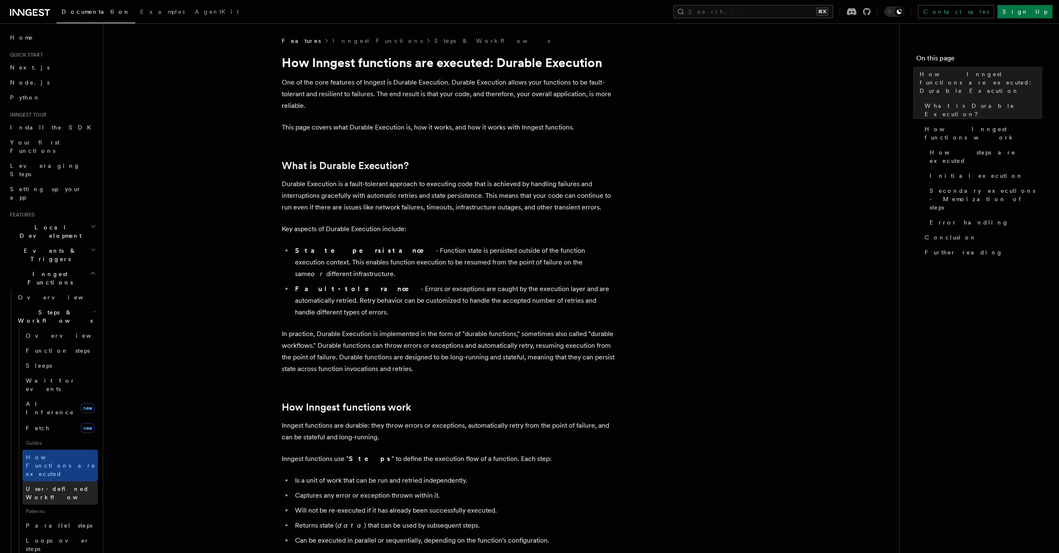
click at [53, 485] on span "User-defined Workflows" at bounding box center [63, 492] width 75 height 15
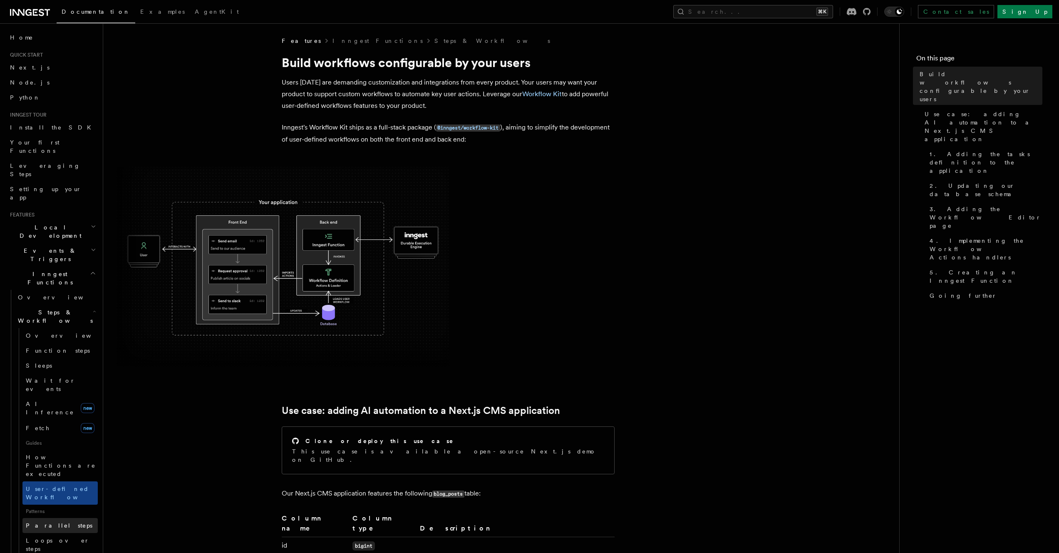
click at [47, 522] on span "Parallel steps" at bounding box center [59, 525] width 67 height 7
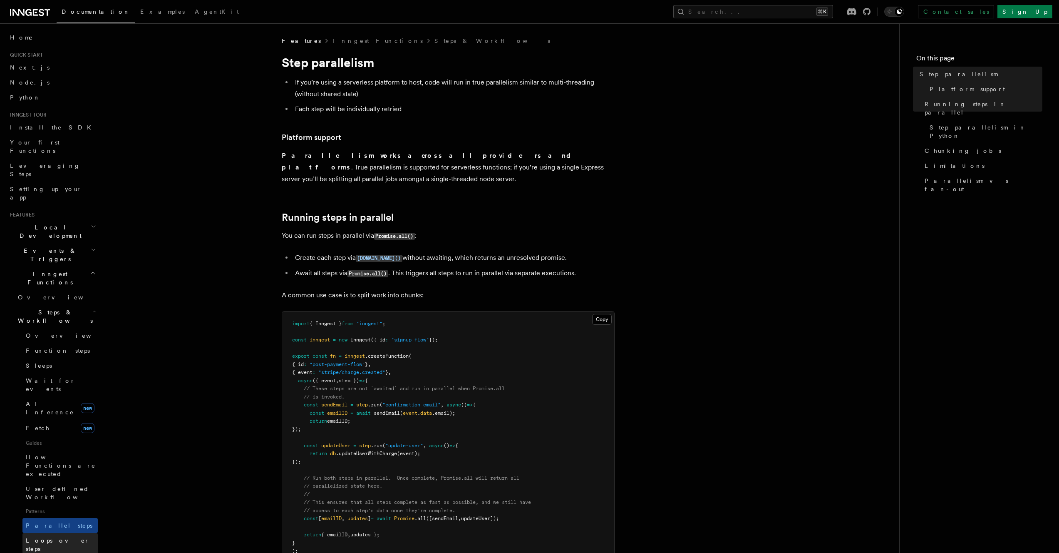
click at [52, 537] on span "Loops over steps" at bounding box center [58, 544] width 64 height 15
